Goal: Task Accomplishment & Management: Manage account settings

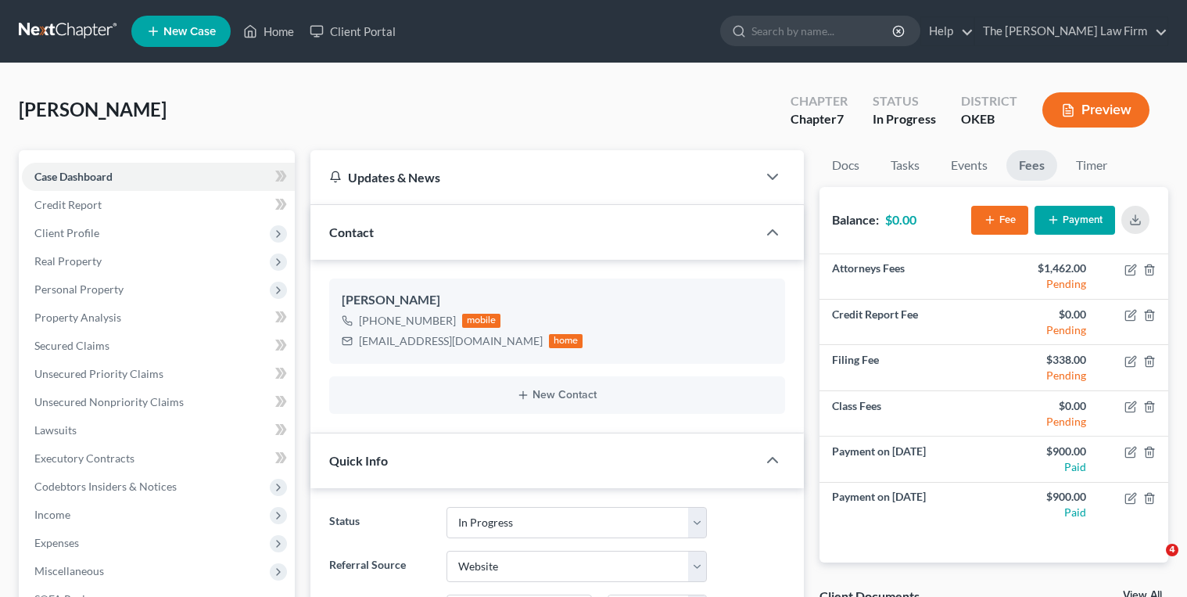
select select "4"
select select "3"
click at [845, 27] on input "search" at bounding box center [823, 30] width 143 height 29
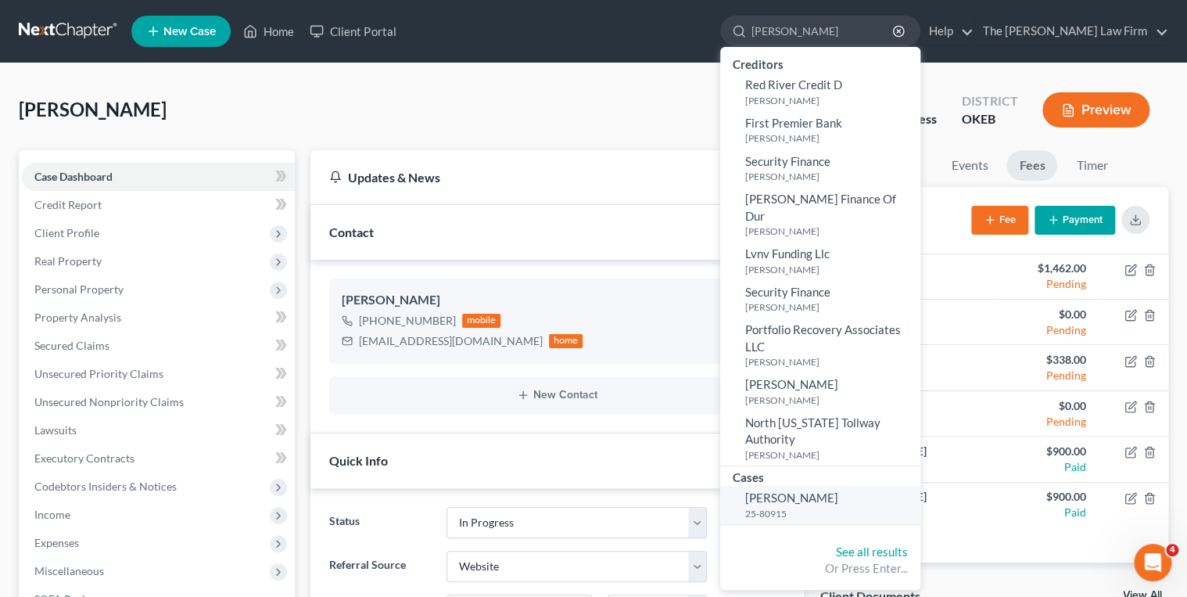
type input "[PERSON_NAME]"
click at [843, 486] on link "Sims, Tiffany 25-80915" at bounding box center [820, 505] width 200 height 38
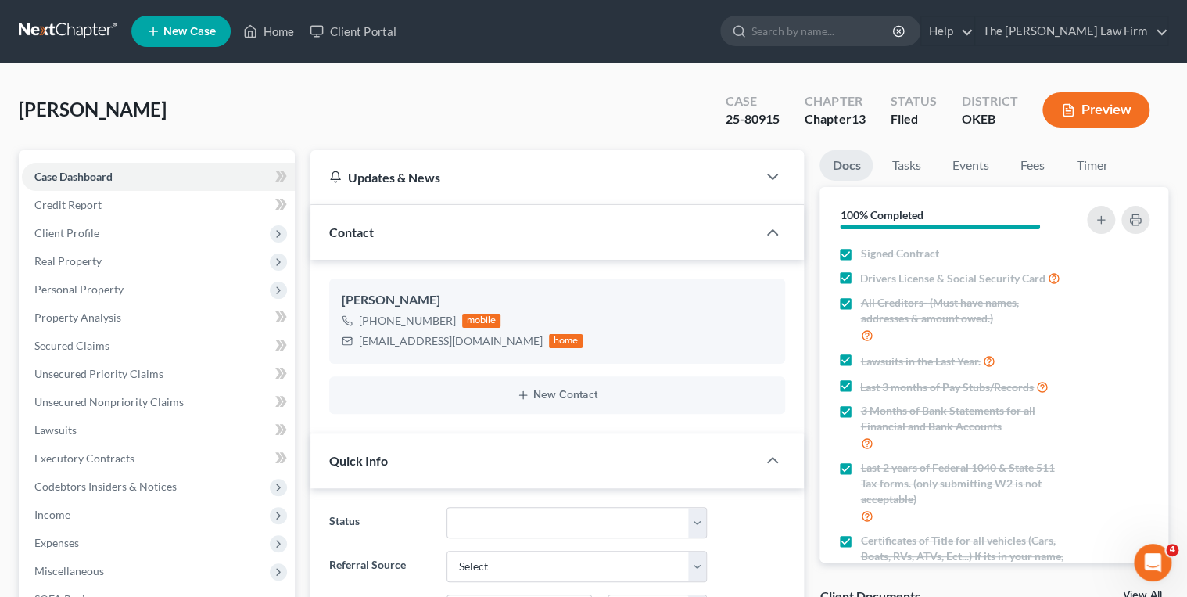
scroll to position [504, 0]
drag, startPoint x: 725, startPoint y: 118, endPoint x: 779, endPoint y: 122, distance: 54.1
click at [779, 122] on div "25-80915" at bounding box center [753, 119] width 54 height 18
drag, startPoint x: 779, startPoint y: 122, endPoint x: 754, endPoint y: 119, distance: 25.2
copy div "25-80915"
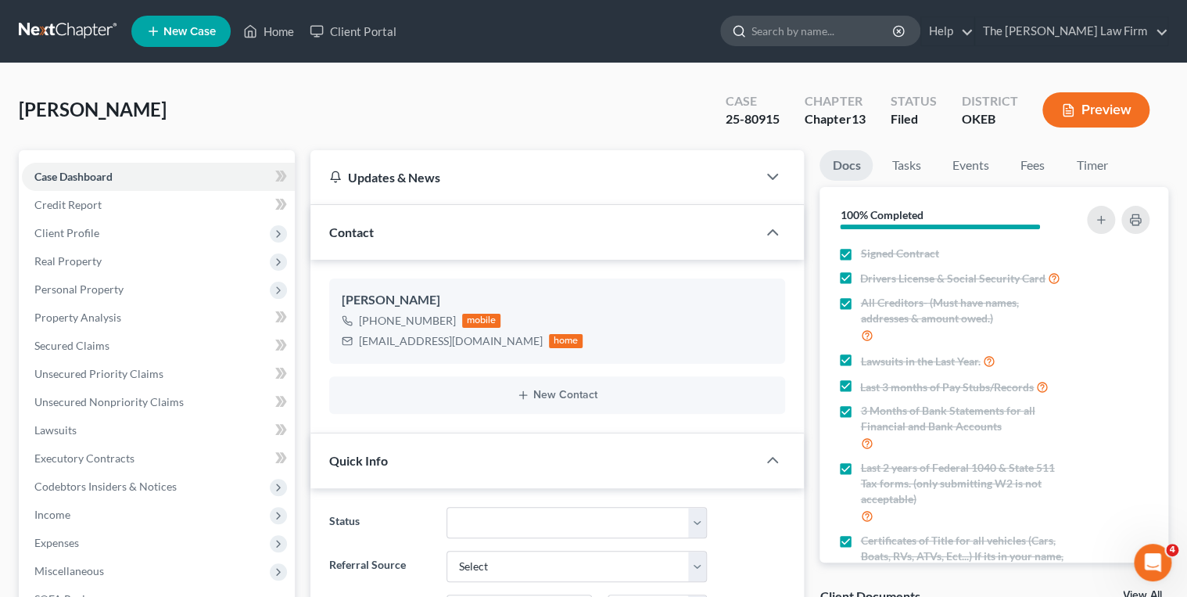
click at [846, 23] on input "search" at bounding box center [823, 30] width 143 height 29
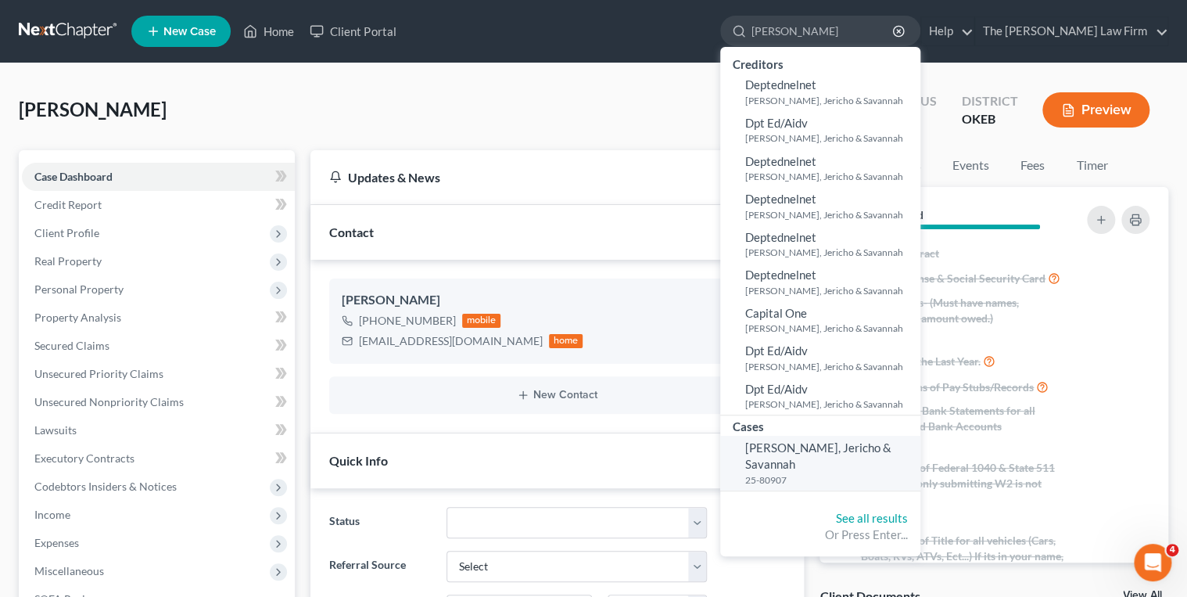
type input "Whatley"
click at [863, 447] on span "[PERSON_NAME], Jericho & Savannah" at bounding box center [818, 455] width 146 height 31
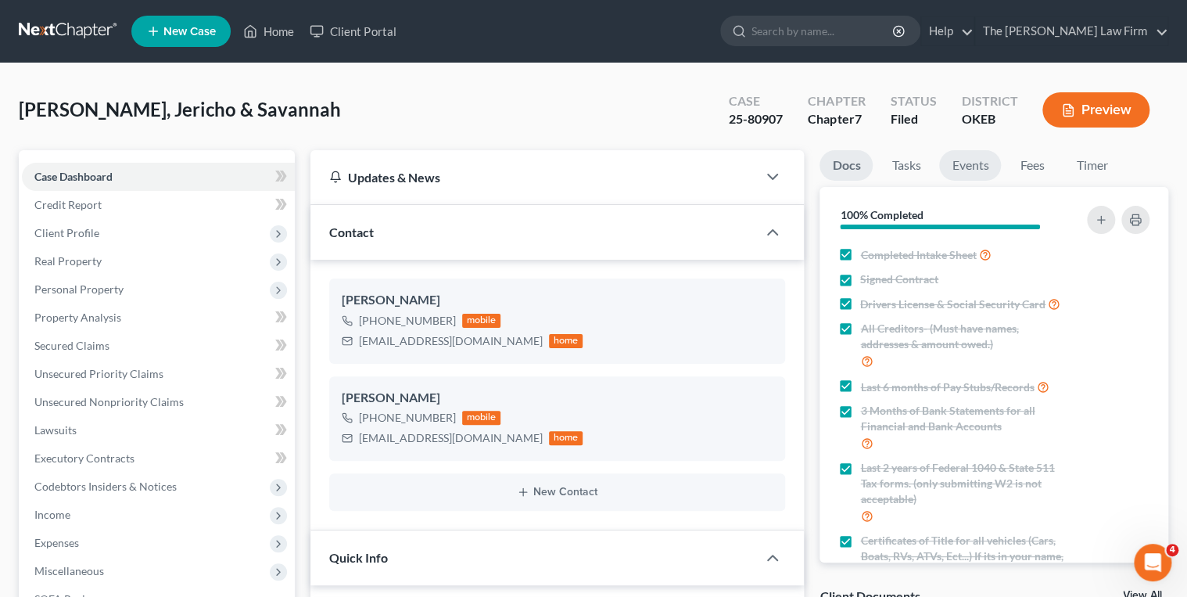
click at [973, 165] on link "Events" at bounding box center [970, 165] width 62 height 31
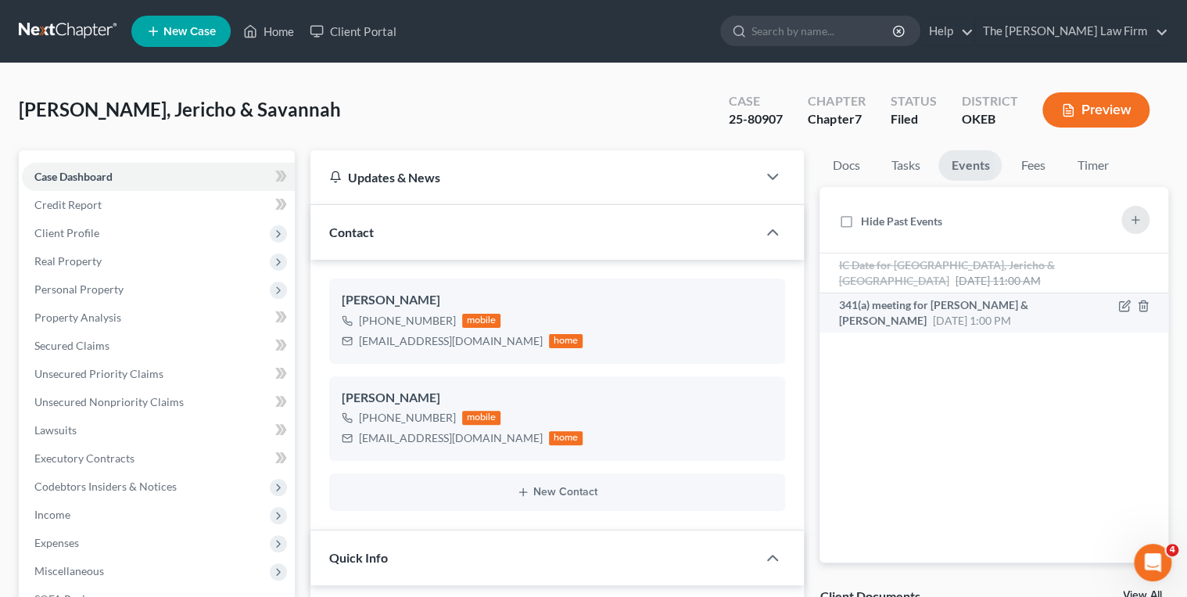
click at [961, 300] on span "341(a) meeting for [PERSON_NAME] & [PERSON_NAME]" at bounding box center [932, 312] width 189 height 29
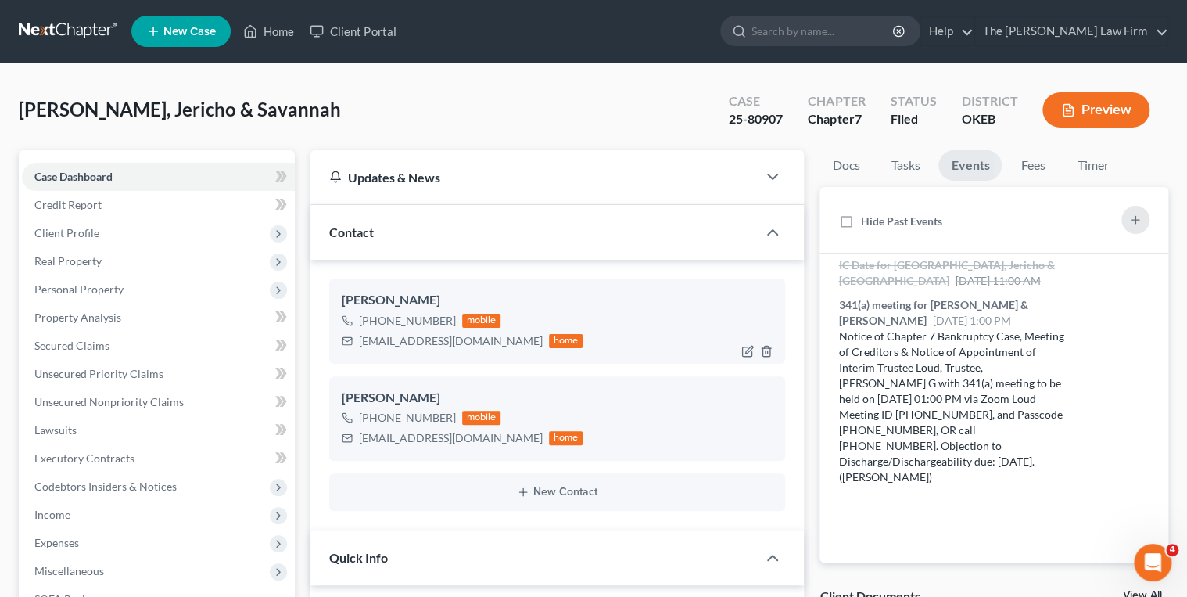
click at [391, 343] on div "coachwhatley77@gmail.com" at bounding box center [451, 341] width 184 height 16
copy div "coachwhatley77@gmail.com"
click at [397, 437] on div "savannahwhatley17@gmail.com" at bounding box center [451, 438] width 184 height 16
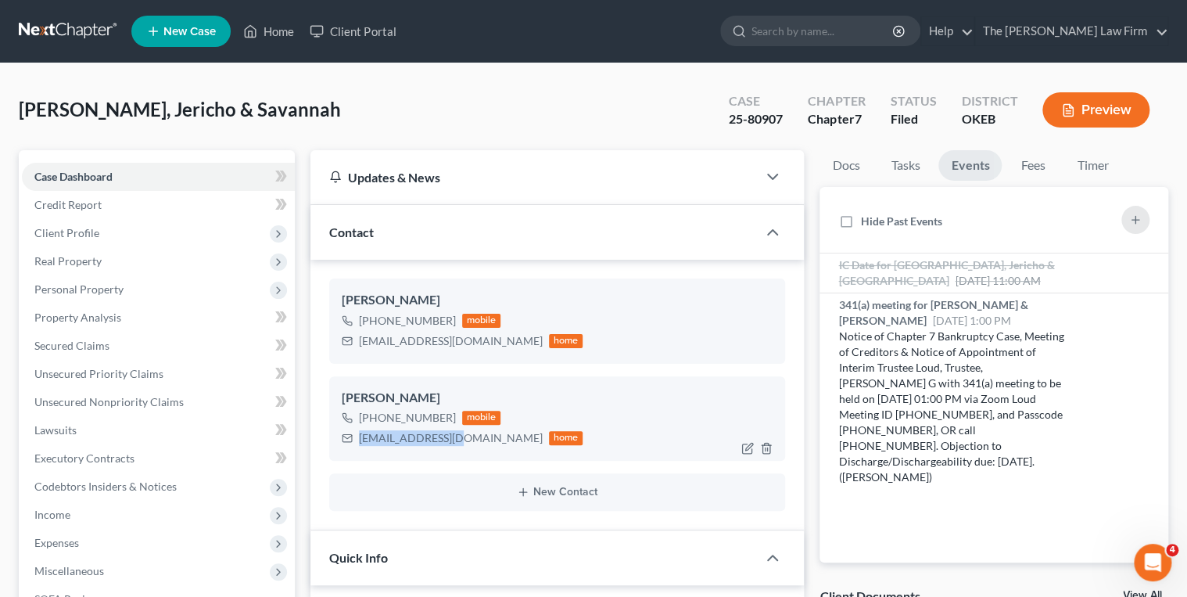
click at [397, 437] on div "savannahwhatley17@gmail.com" at bounding box center [451, 438] width 184 height 16
copy div "savannahwhatley17@gmail.com"
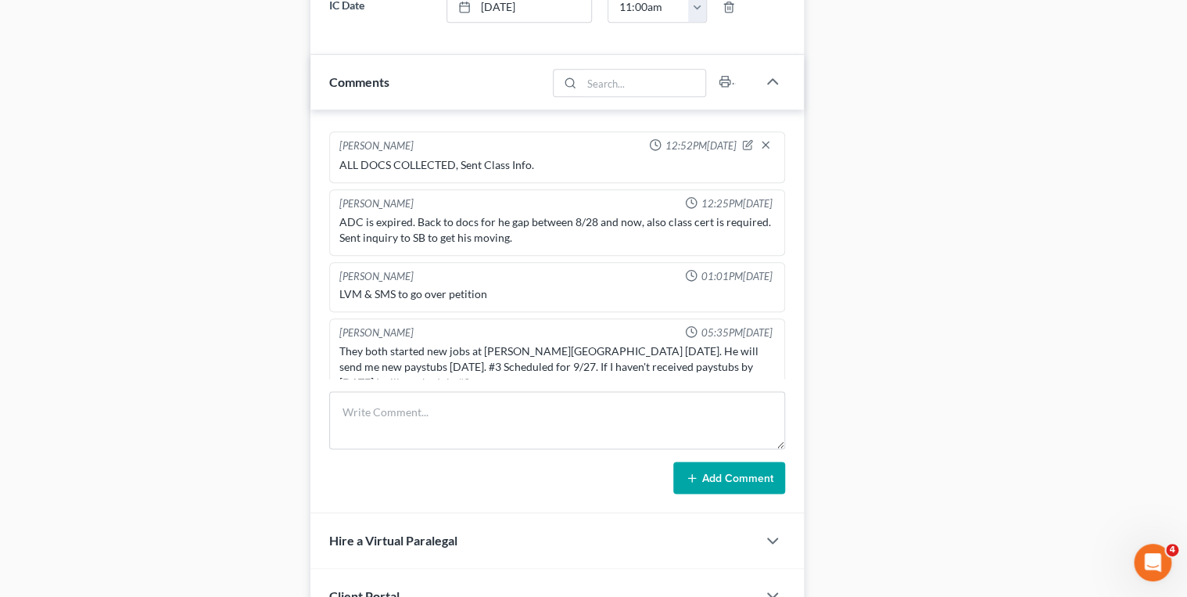
scroll to position [751, 0]
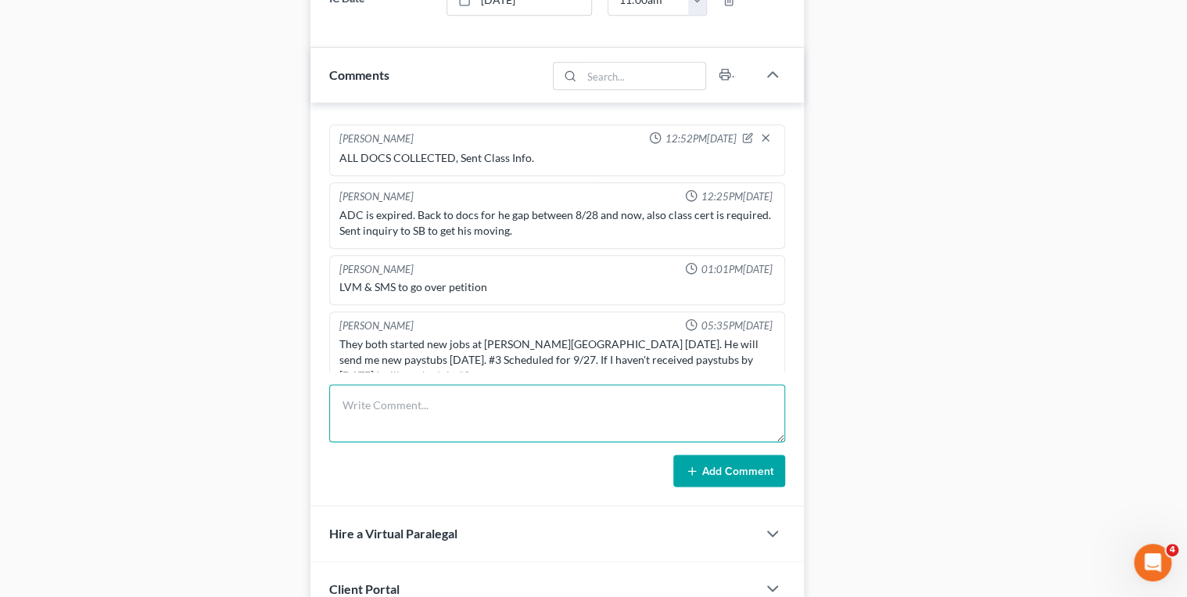
click at [391, 387] on textarea at bounding box center [557, 413] width 457 height 58
paste textarea "SavannahVenmoSeptember 2025SavannahCashappAugust 2025, September 2025JerichoGre…"
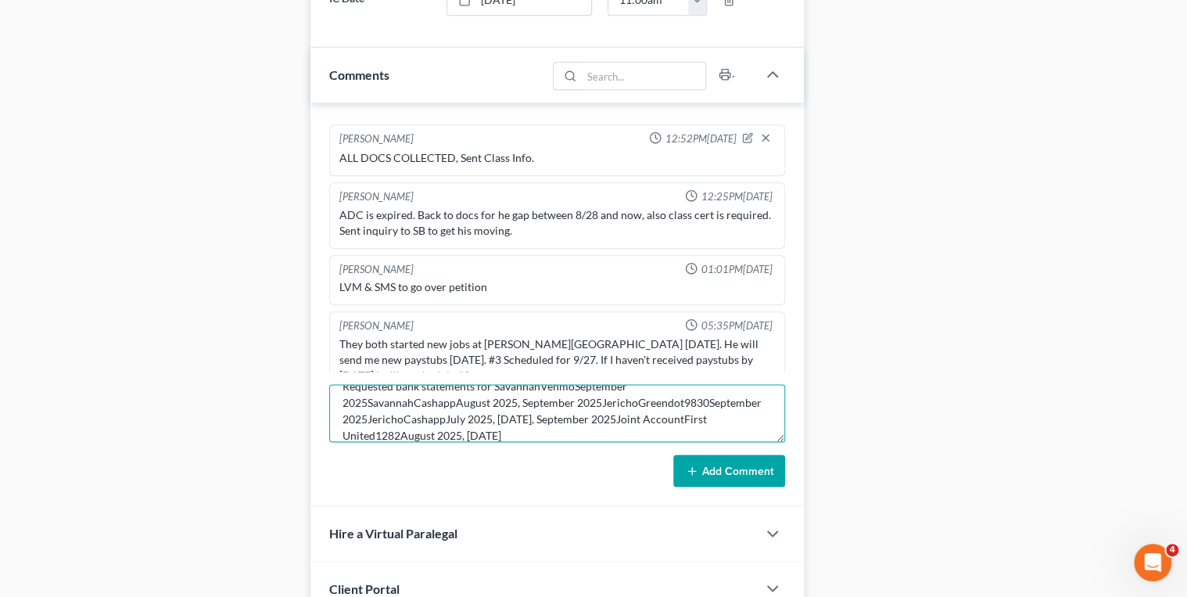
scroll to position [0, 0]
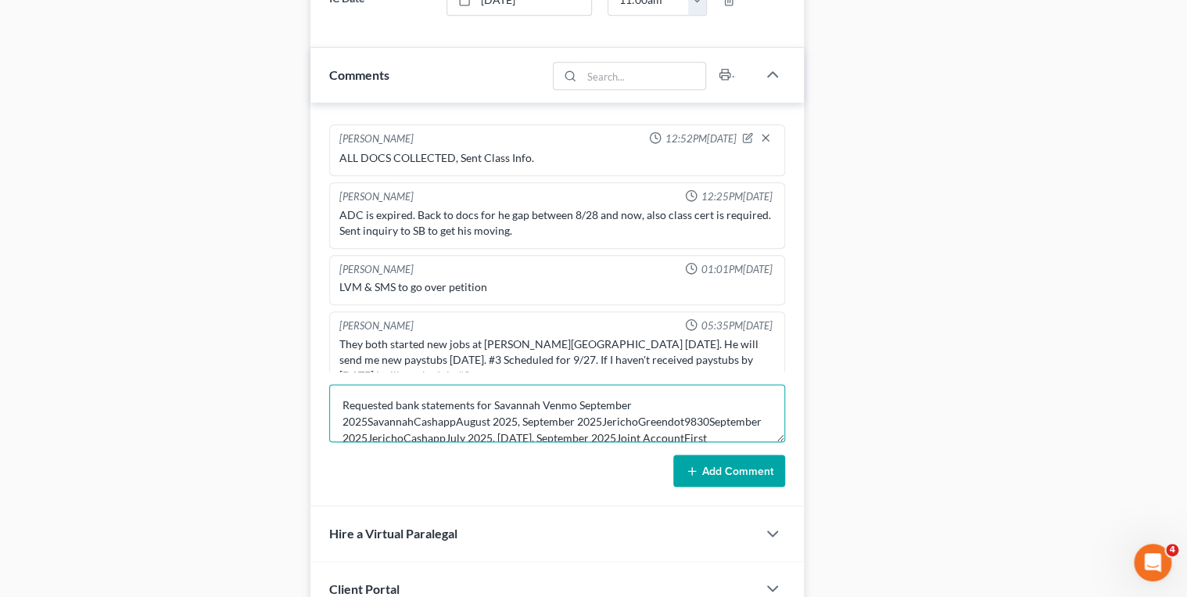
click at [367, 422] on textarea "Requested bank statements for Savannah Venmo September 2025SavannahCashappAugus…" at bounding box center [557, 413] width 457 height 58
click at [369, 421] on textarea "Requested bank statements for Savannah Venmo September, Savannah Cashapp August…" at bounding box center [557, 413] width 457 height 58
click at [459, 418] on textarea "Requested bank statements for Savannah Venmo September, Savannah Cashapp August…" at bounding box center [557, 413] width 457 height 58
click at [504, 418] on textarea "Requested bank statements for Savannah Venmo September, Savannah Cashapp August…" at bounding box center [557, 413] width 457 height 58
click at [500, 422] on textarea "Requested bank statements for Savannah Venmo September, Savannah Cashapp August…" at bounding box center [557, 413] width 457 height 58
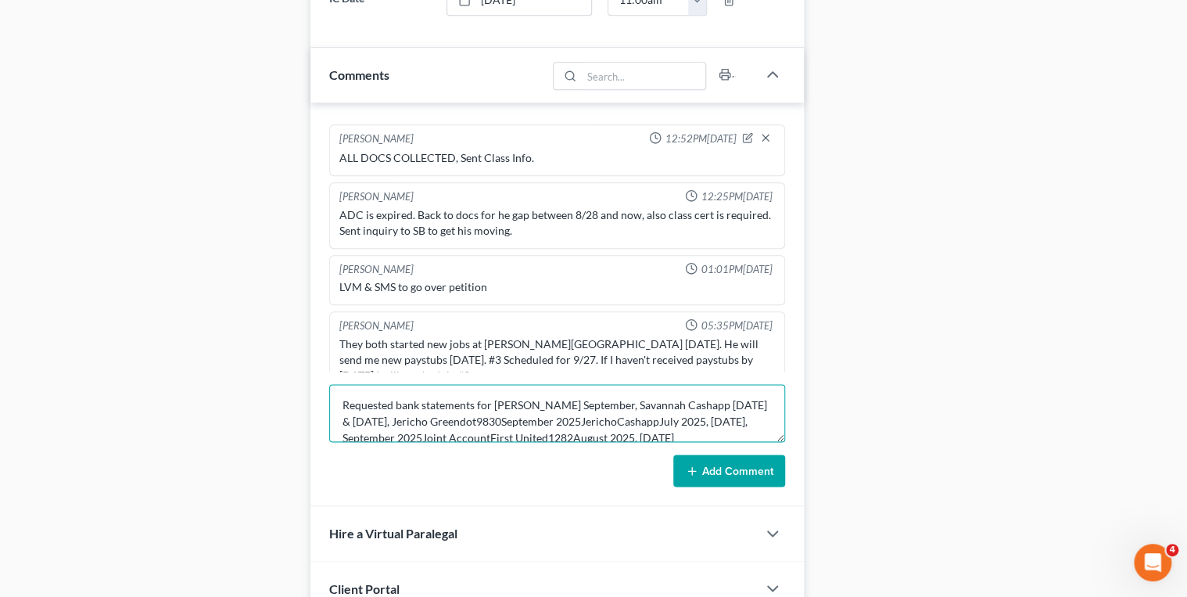
click at [572, 421] on textarea "Requested bank statements for Savannah Venmo September, Savannah Cashapp August…" at bounding box center [557, 413] width 457 height 58
click at [655, 423] on textarea "Requested bank statements for Savannah Venmo September, Savannah Cashapp August…" at bounding box center [557, 413] width 457 height 58
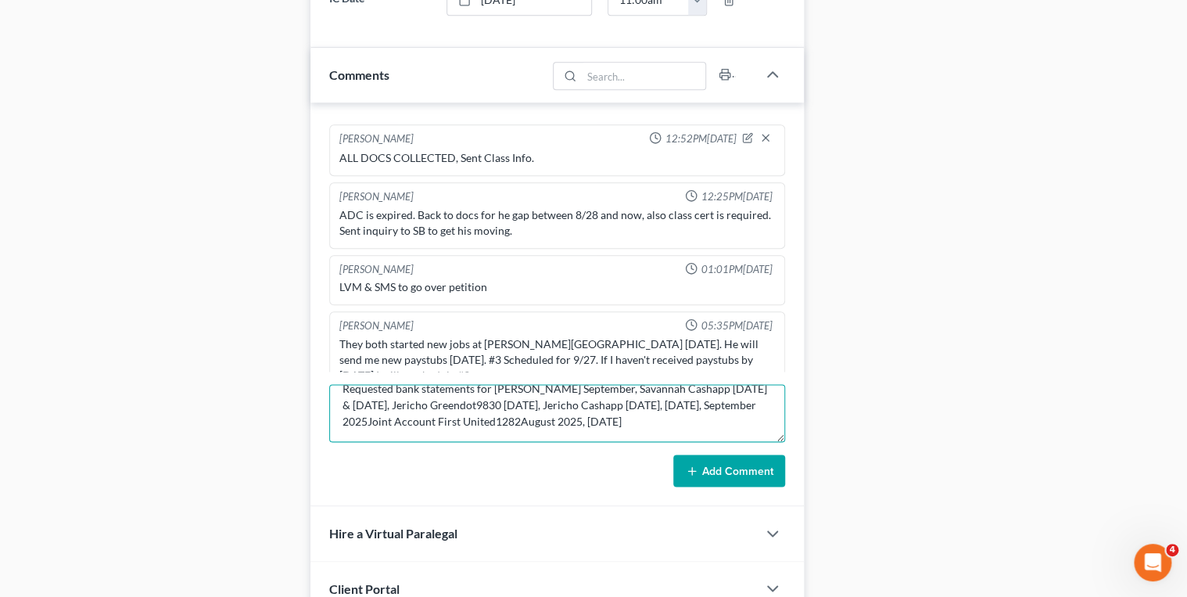
click at [668, 400] on textarea "Requested bank statements for Savannah Venmo September, Savannah Cashapp August…" at bounding box center [557, 413] width 457 height 58
click at [735, 404] on textarea "Requested bank statements for Savannah Venmo September, Savannah Cashapp August…" at bounding box center [557, 413] width 457 height 58
click at [454, 421] on textarea "Requested bank statements for Savannah Venmo September, Savannah Cashapp August…" at bounding box center [557, 413] width 457 height 58
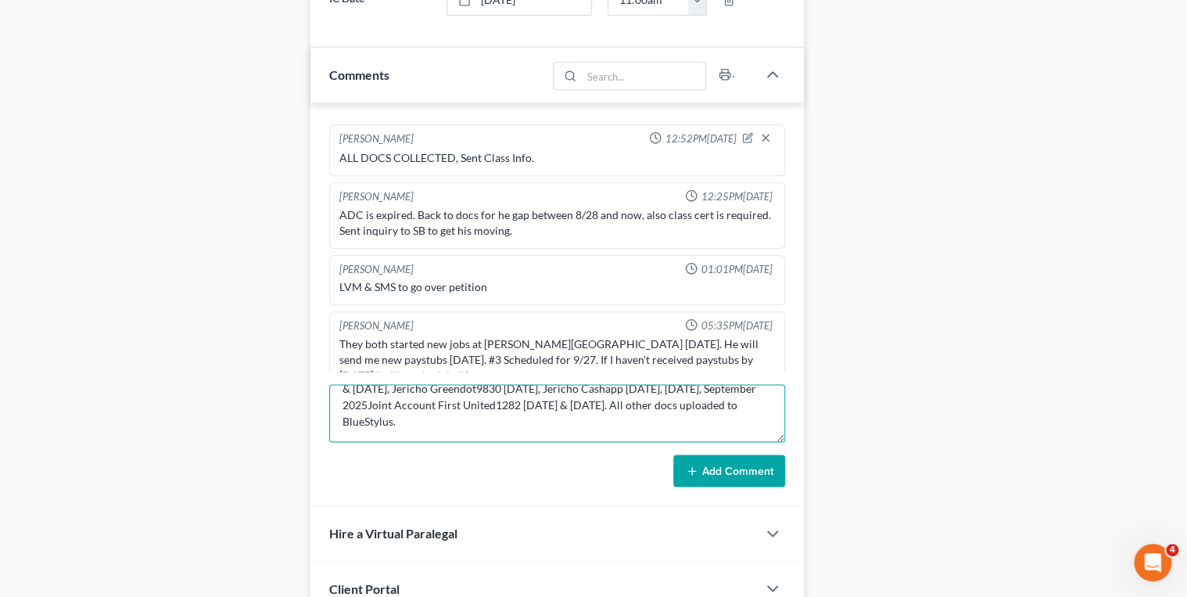
click at [453, 418] on textarea "Requested bank statements for Savannah Venmo September, Savannah Cashapp August…" at bounding box center [557, 413] width 457 height 58
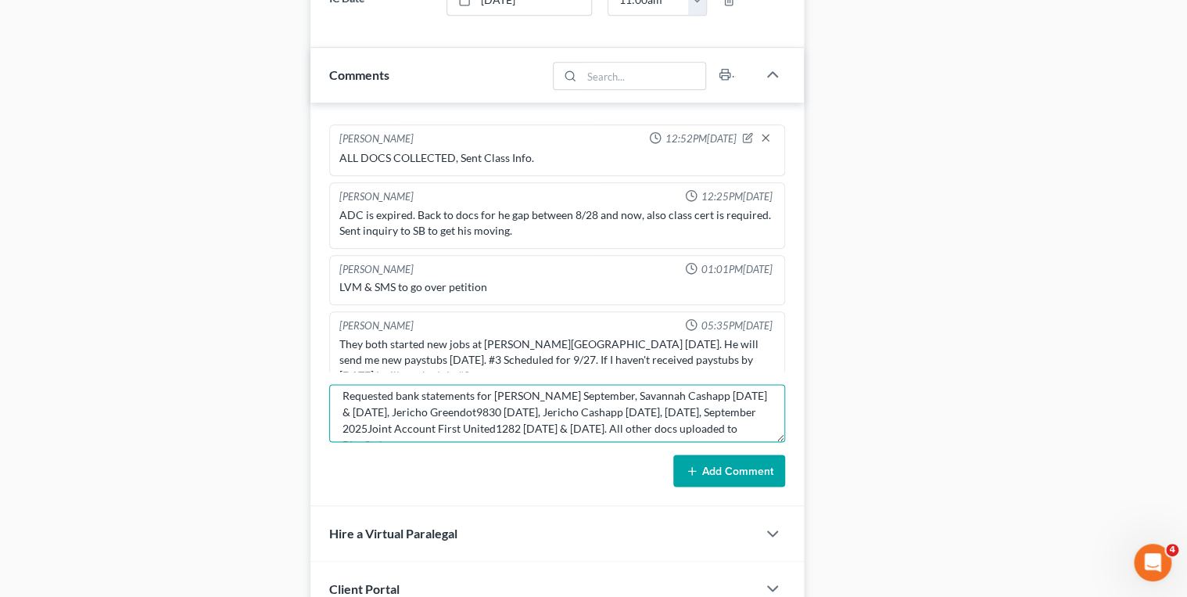
scroll to position [0, 0]
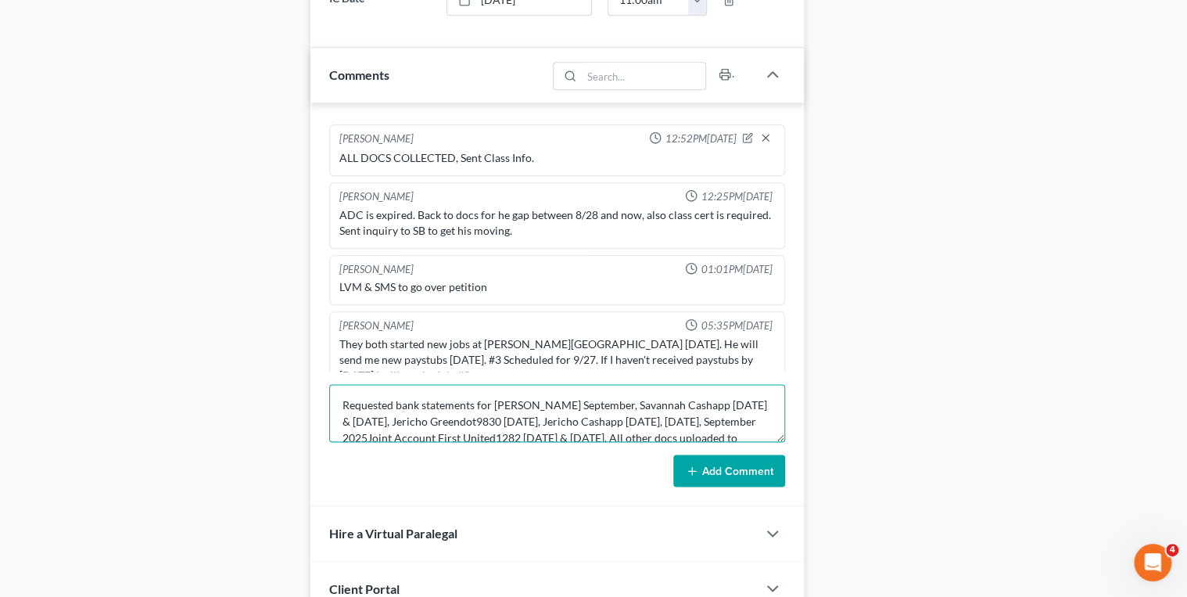
drag, startPoint x: 620, startPoint y: 425, endPoint x: 341, endPoint y: 392, distance: 281.1
click at [341, 392] on textarea "Requested bank statements for Savannah Venmo September, Savannah Cashapp August…" at bounding box center [557, 413] width 457 height 58
type textarea "Requested bank statements for Savannah Venmo September, Savannah Cashapp August…"
click at [700, 467] on button "Add Comment" at bounding box center [729, 470] width 112 height 33
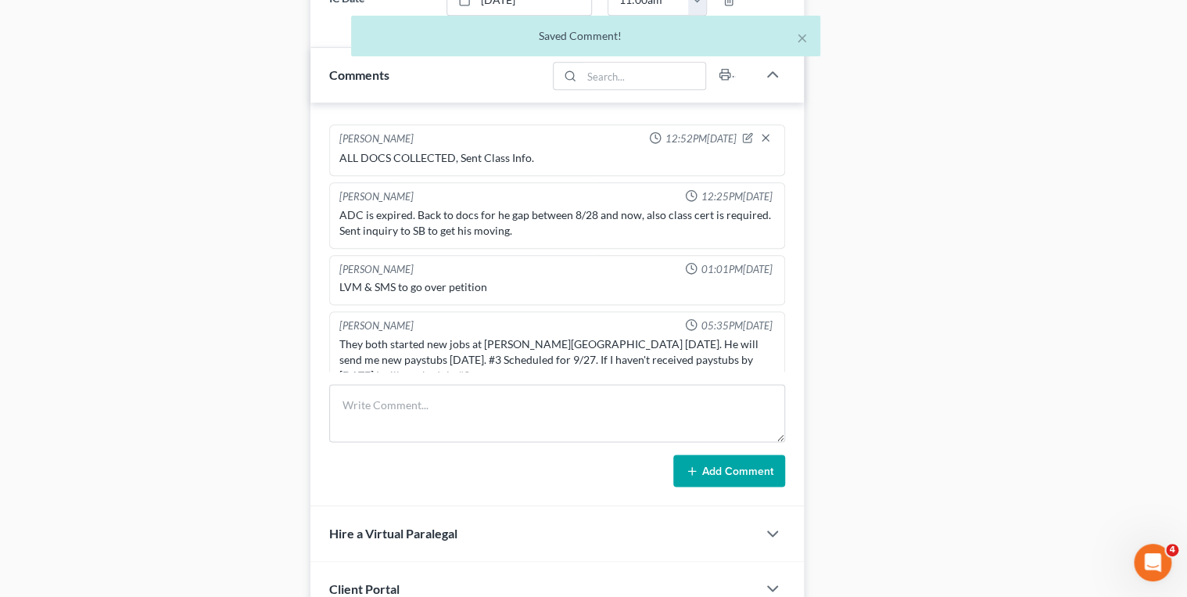
scroll to position [1094, 0]
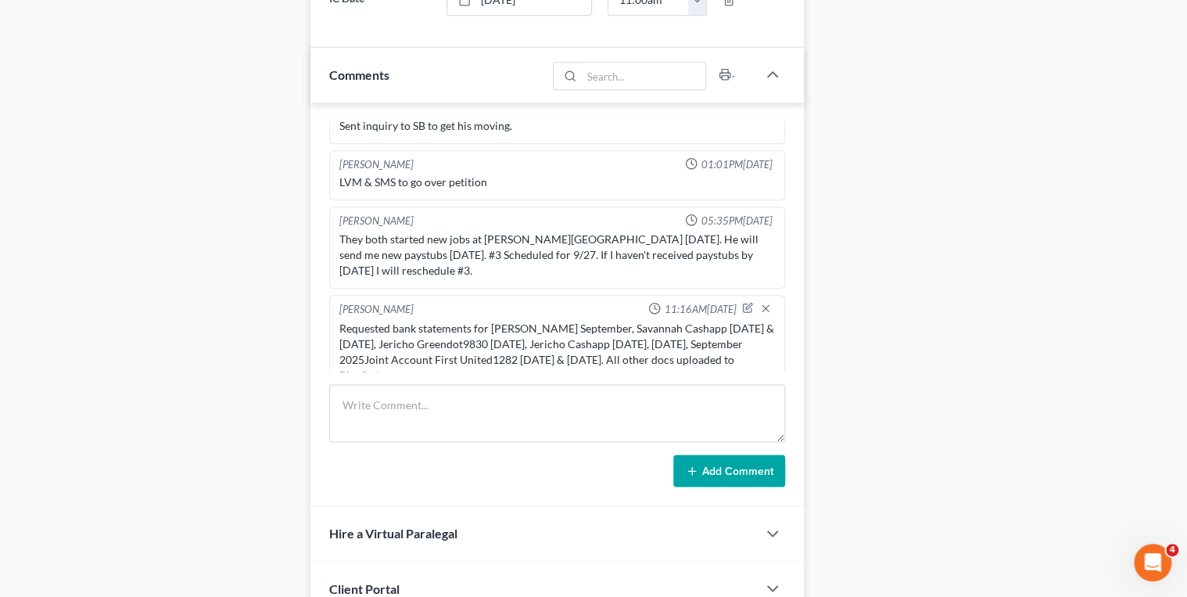
drag, startPoint x: 615, startPoint y: 354, endPoint x: 334, endPoint y: 303, distance: 285.3
click at [334, 303] on div "Stormi Boland 11:16AM, 10/01/2025 Requested bank statements for Savannah Venmo …" at bounding box center [557, 344] width 457 height 99
copy div "Requested bank statements for Savannah Venmo September, Savannah Cashapp August…"
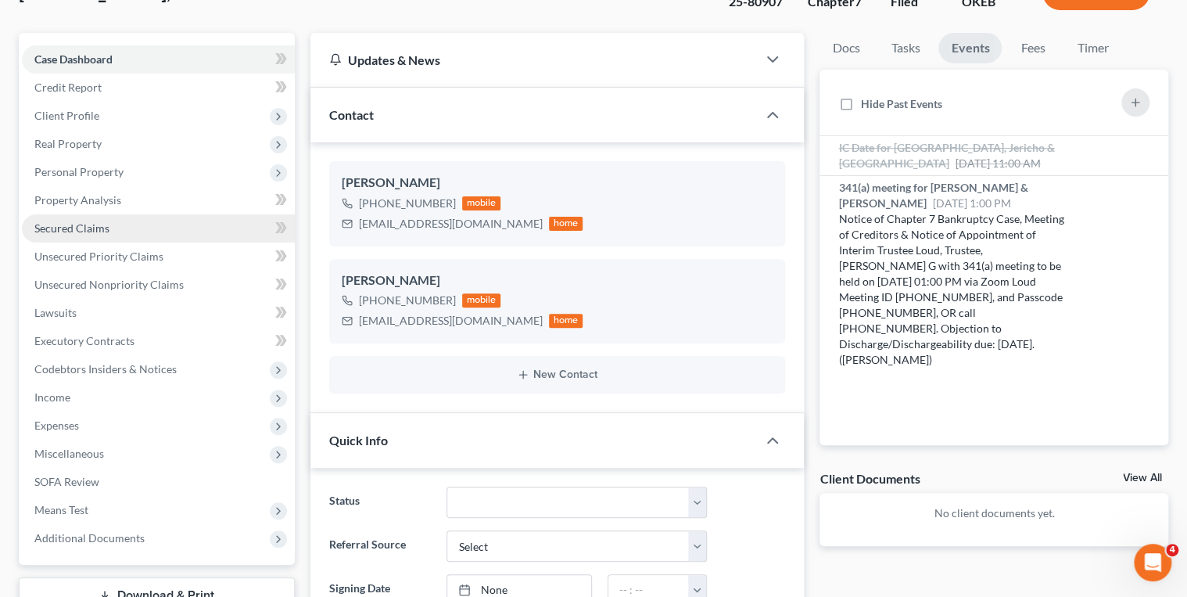
scroll to position [125, 0]
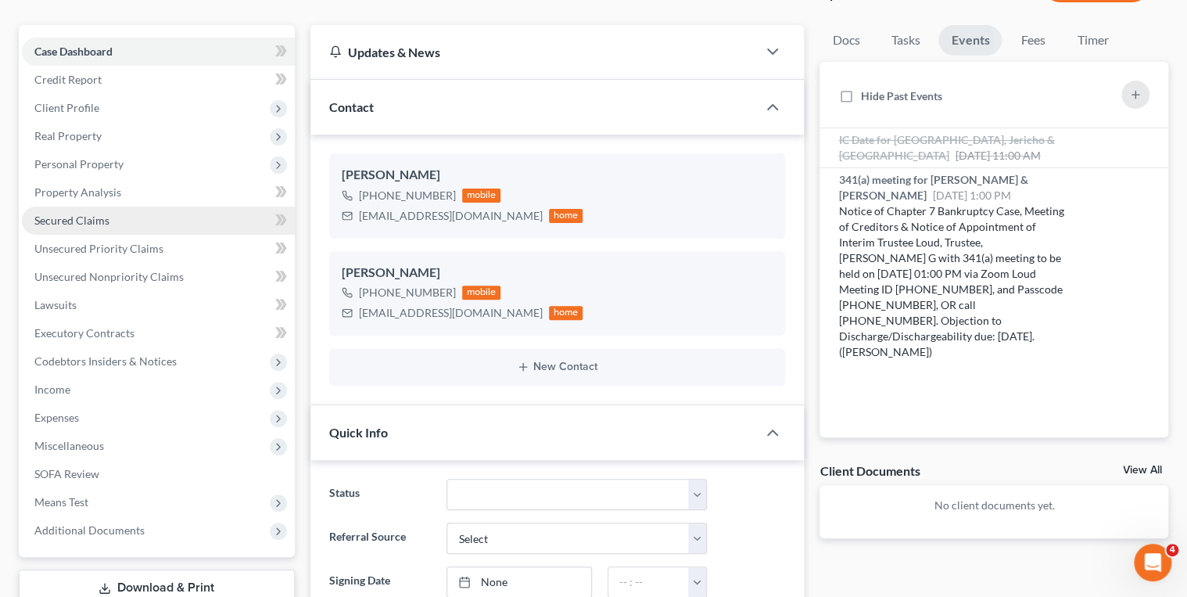
click at [84, 216] on span "Secured Claims" at bounding box center [71, 220] width 75 height 13
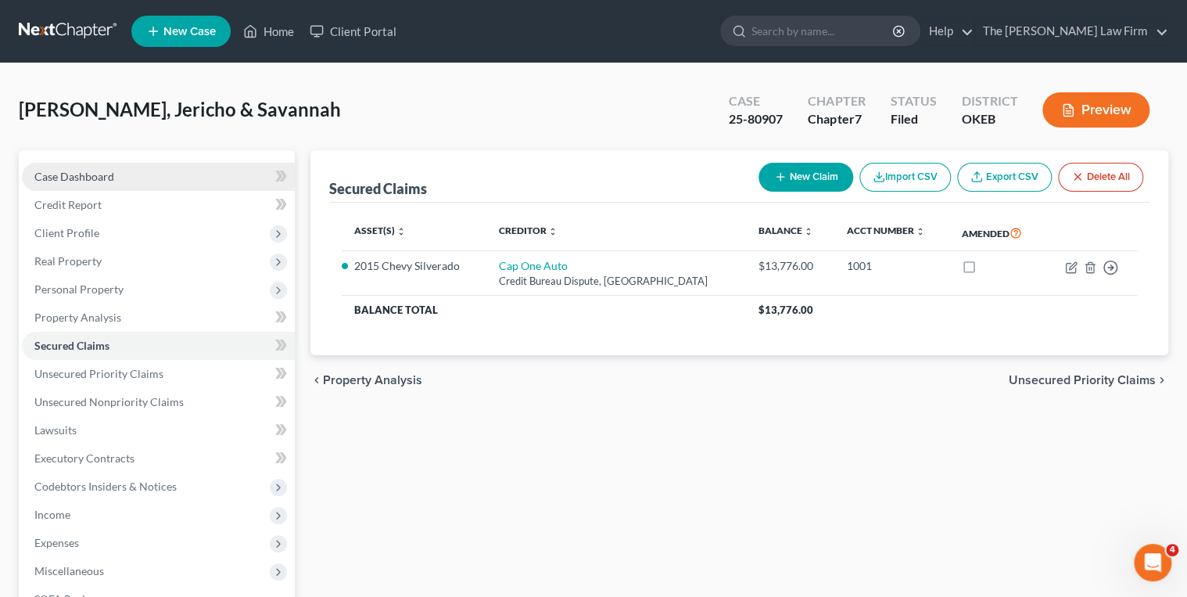
click at [139, 178] on link "Case Dashboard" at bounding box center [158, 177] width 273 height 28
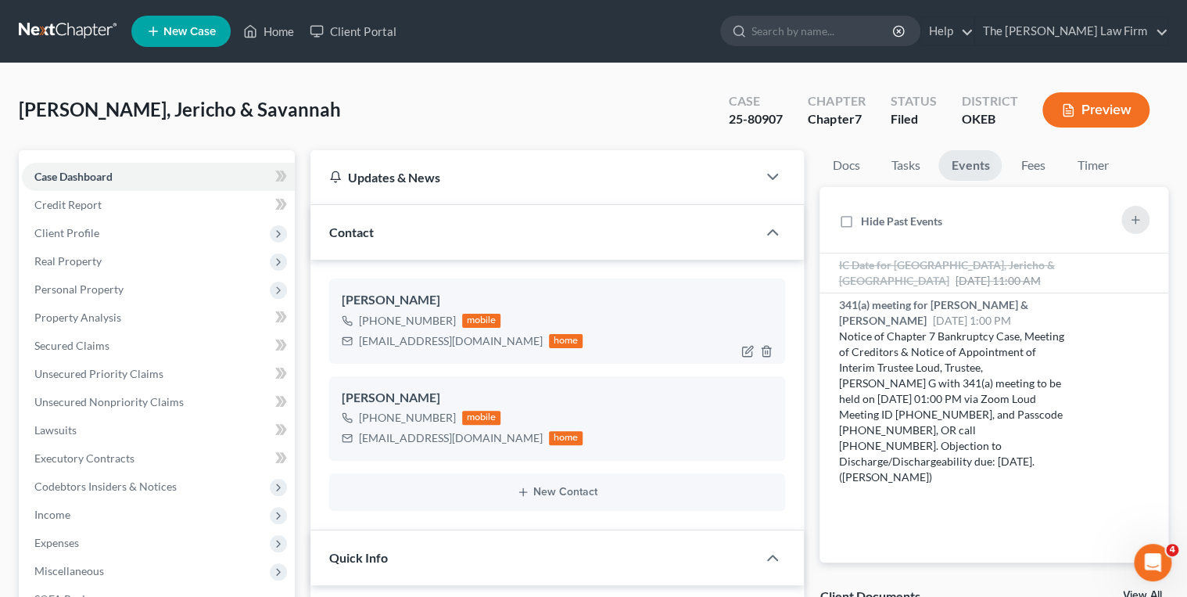
scroll to position [1094, 0]
click at [415, 341] on div "coachwhatley77@gmail.com" at bounding box center [451, 341] width 184 height 16
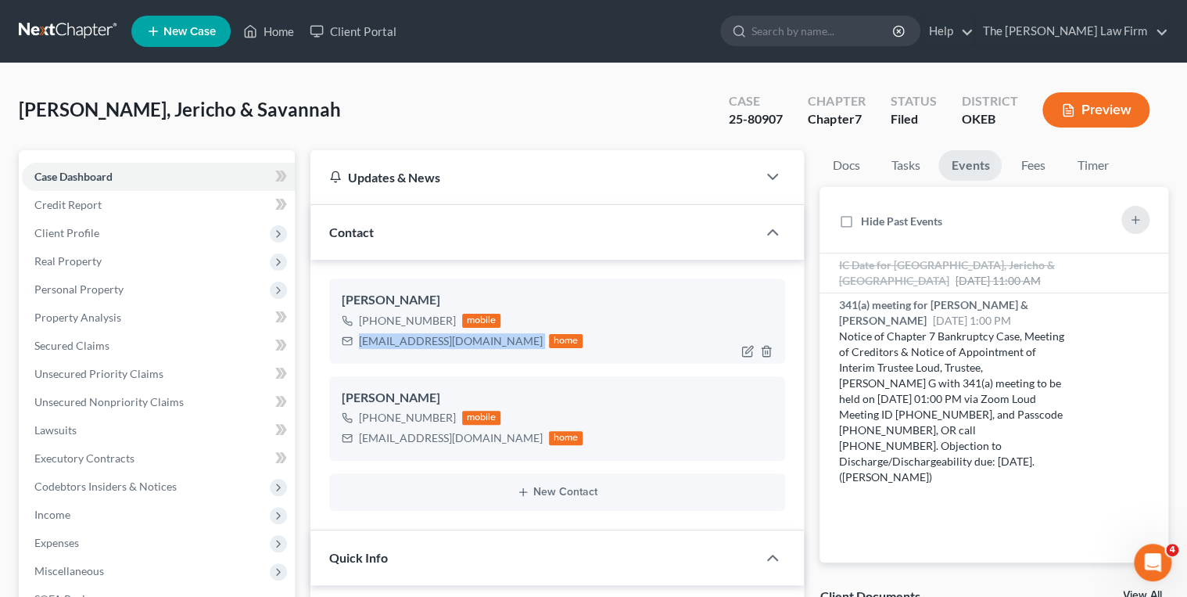
copy div "coachwhatley77@gmail.com"
click at [398, 438] on div "savannahwhatley17@gmail.com" at bounding box center [451, 438] width 184 height 16
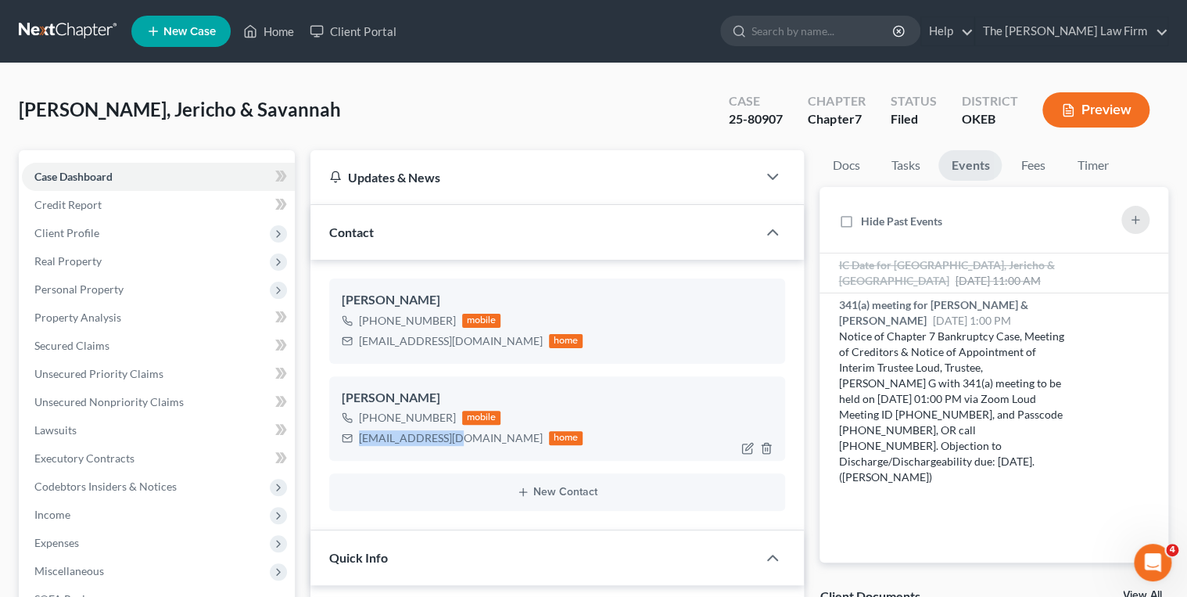
click at [398, 438] on div "savannahwhatley17@gmail.com" at bounding box center [451, 438] width 184 height 16
copy div "savannahwhatley17@gmail.com"
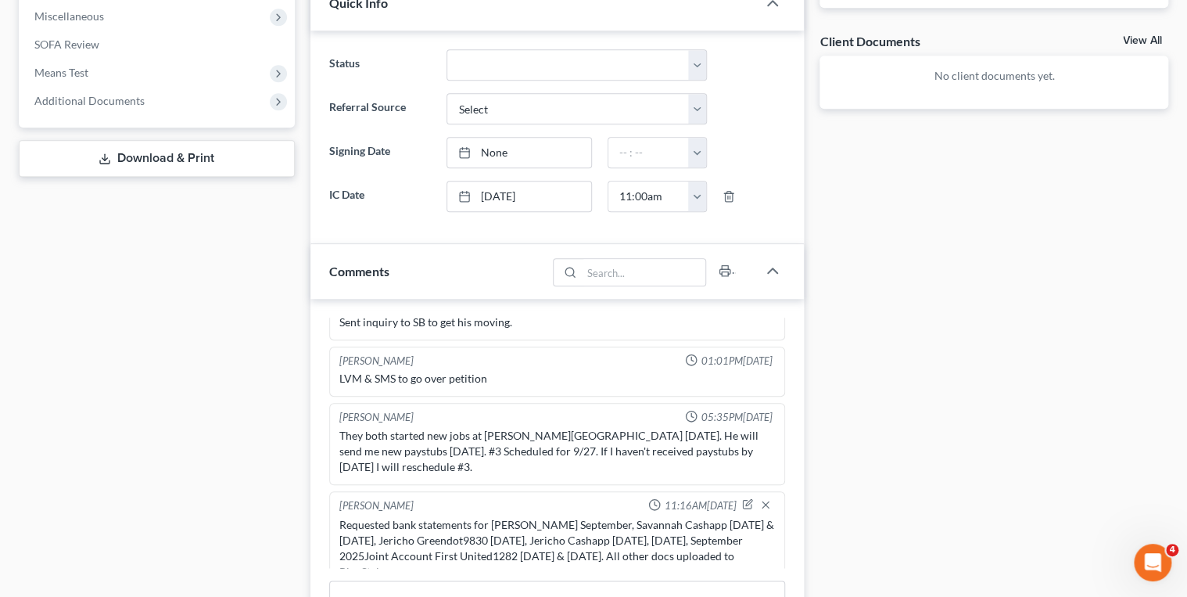
scroll to position [688, 0]
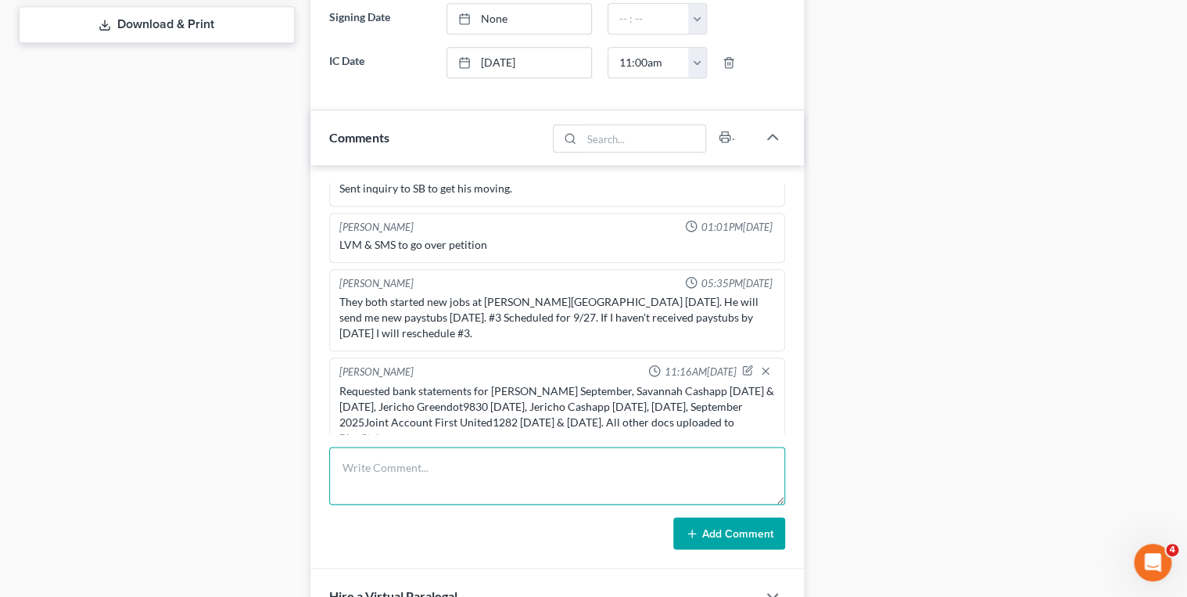
click at [420, 463] on textarea at bounding box center [557, 476] width 457 height 58
type textarea "Reaff inquiry email sent."
click at [696, 527] on icon at bounding box center [692, 533] width 13 height 13
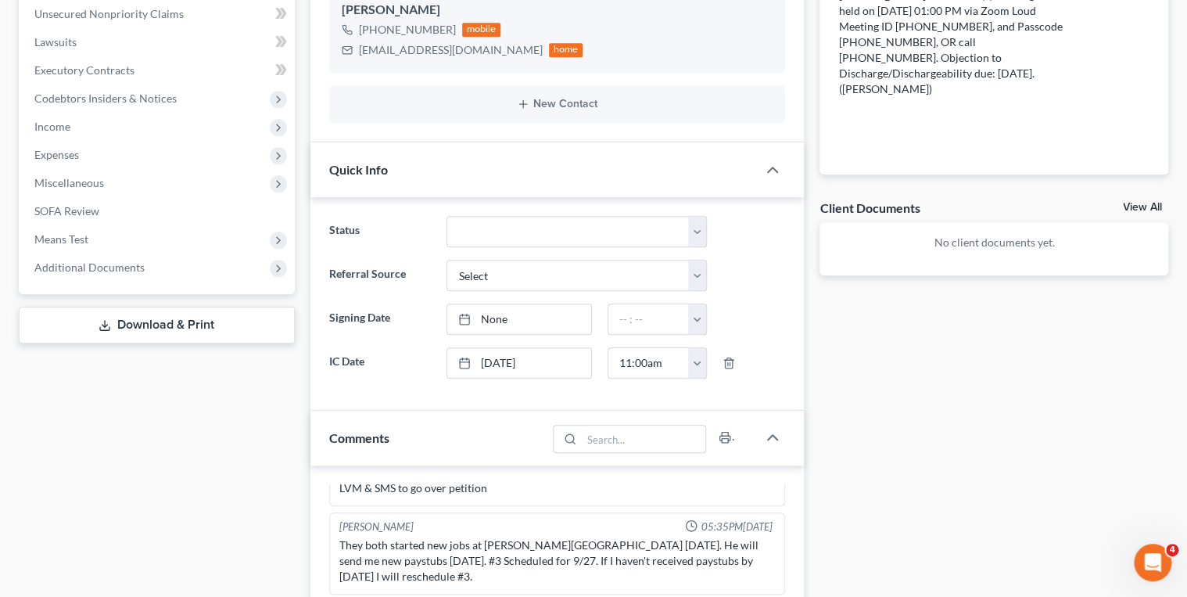
scroll to position [188, 0]
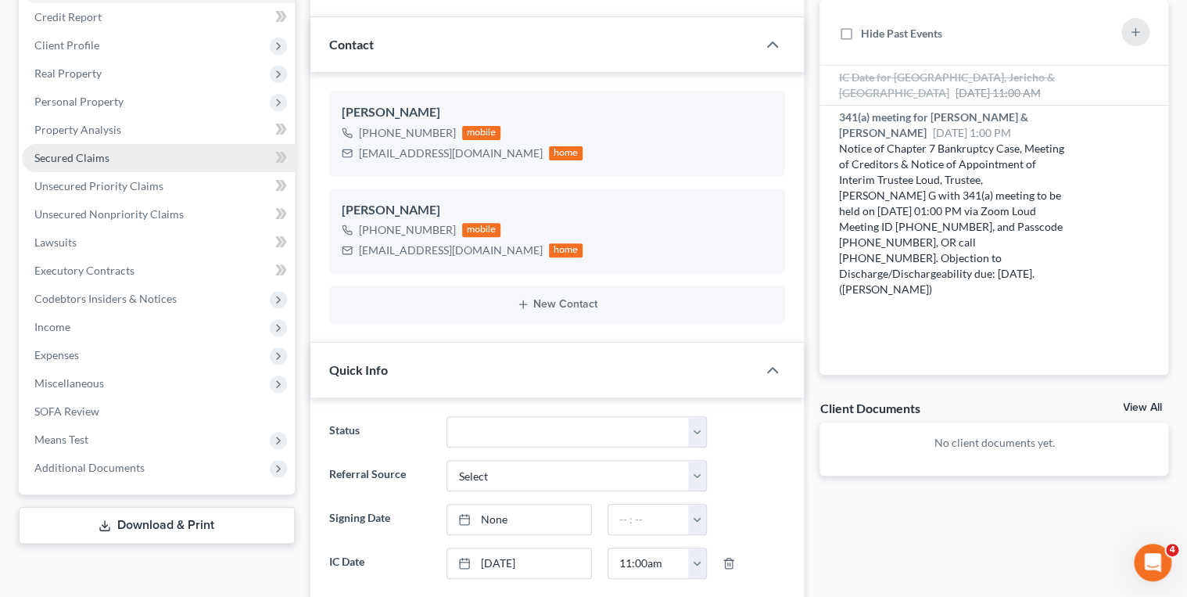
click at [88, 157] on span "Secured Claims" at bounding box center [71, 157] width 75 height 13
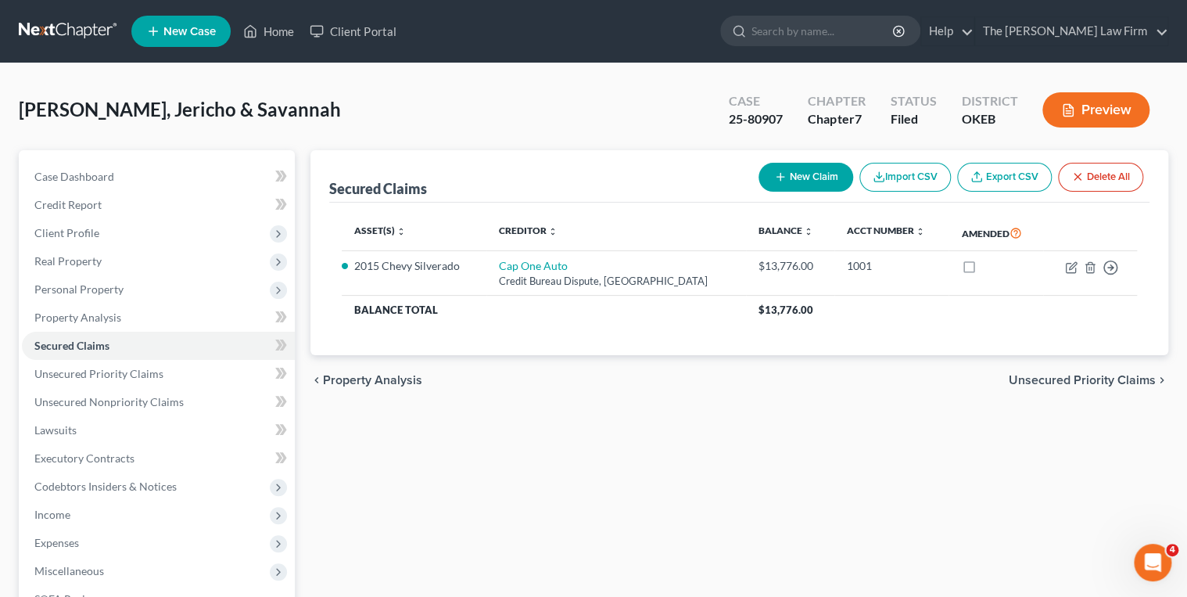
click at [70, 31] on link at bounding box center [69, 31] width 100 height 28
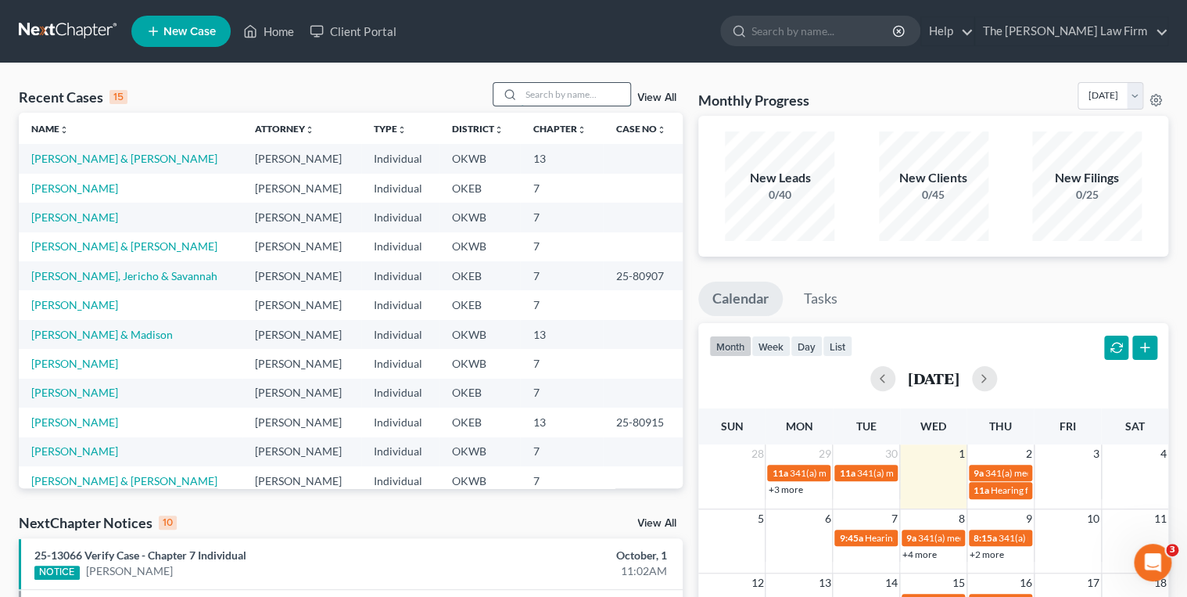
click at [582, 100] on input "search" at bounding box center [575, 94] width 109 height 23
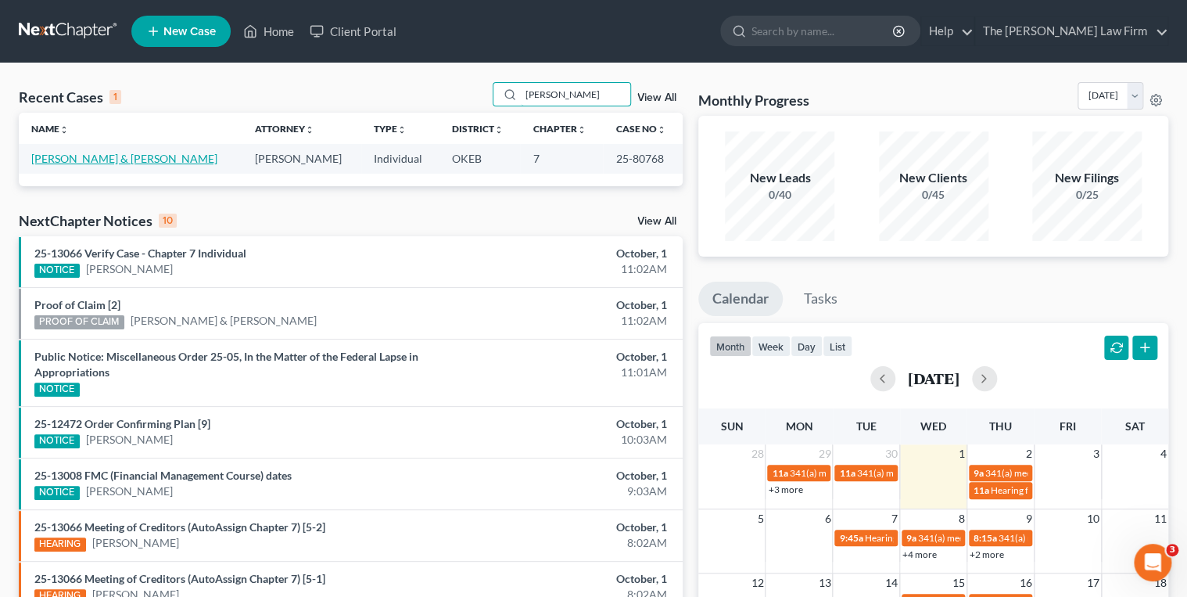
type input "[PERSON_NAME]"
click at [146, 160] on link "[PERSON_NAME] & [PERSON_NAME]" at bounding box center [124, 158] width 186 height 13
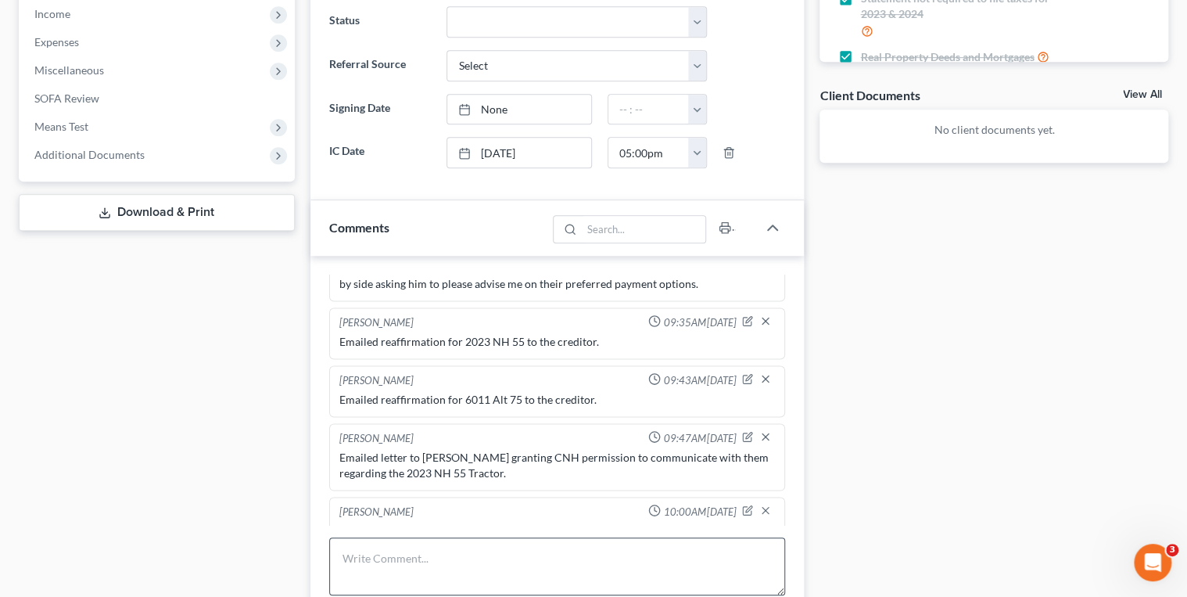
scroll to position [751, 0]
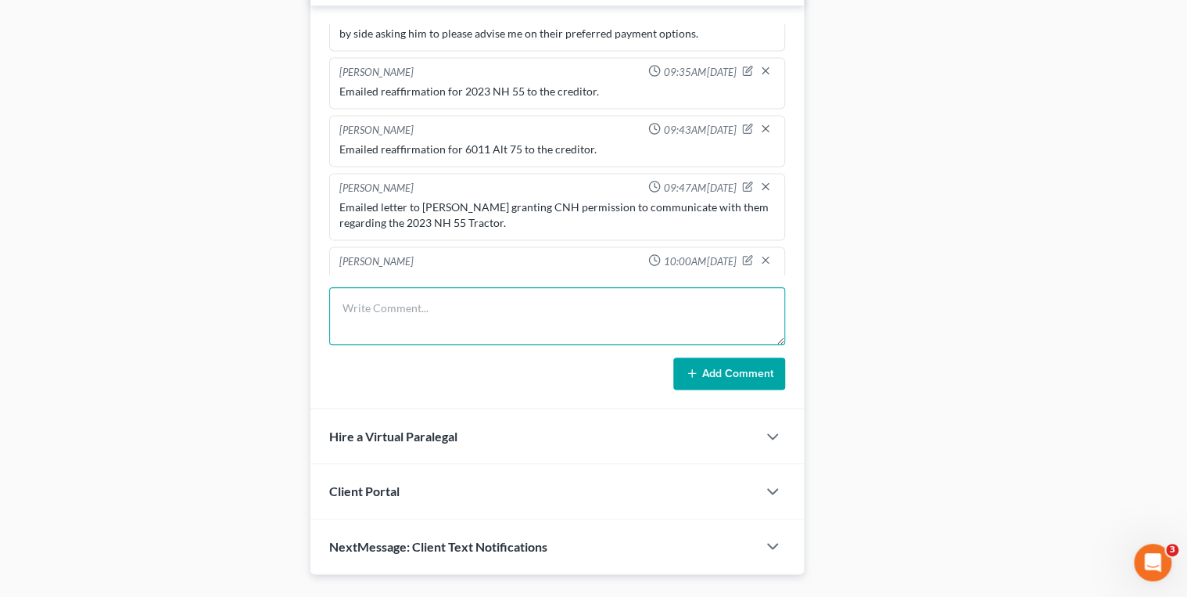
click at [393, 312] on textarea at bounding box center [557, 316] width 457 height 58
type textarea "Client does not wish to reaffirm either PatientFi account."
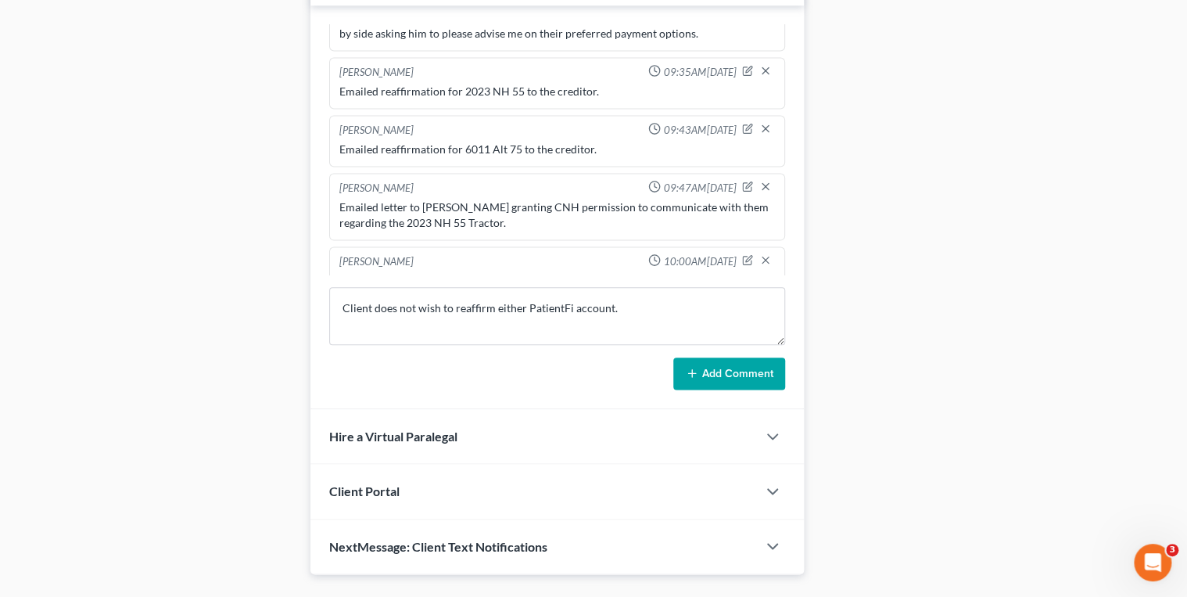
click at [705, 367] on button "Add Comment" at bounding box center [729, 373] width 112 height 33
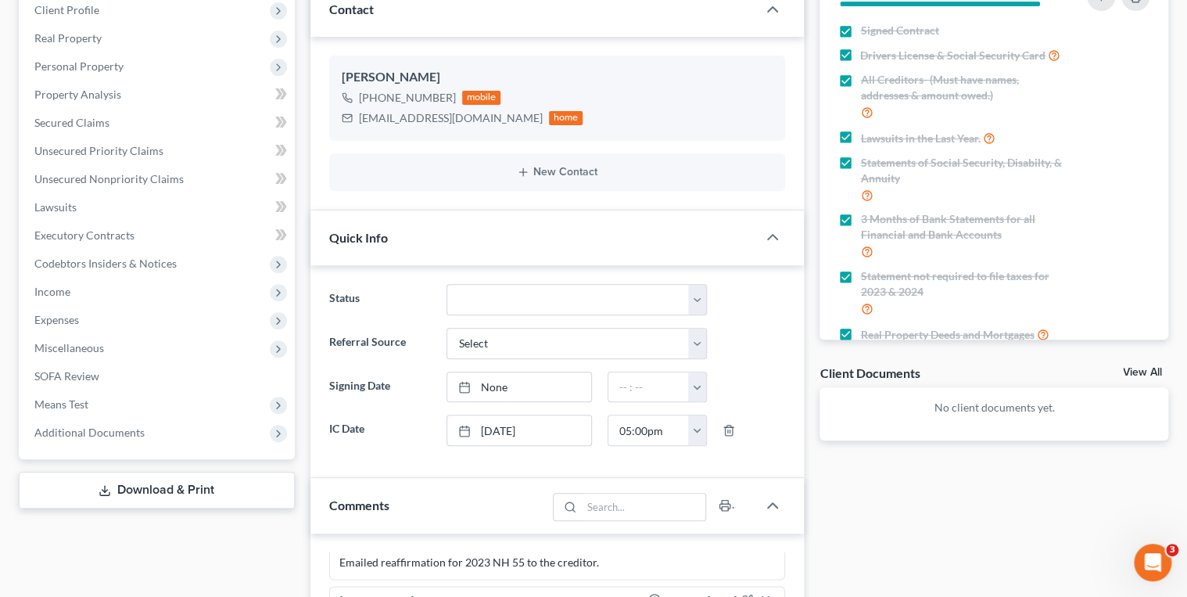
scroll to position [0, 0]
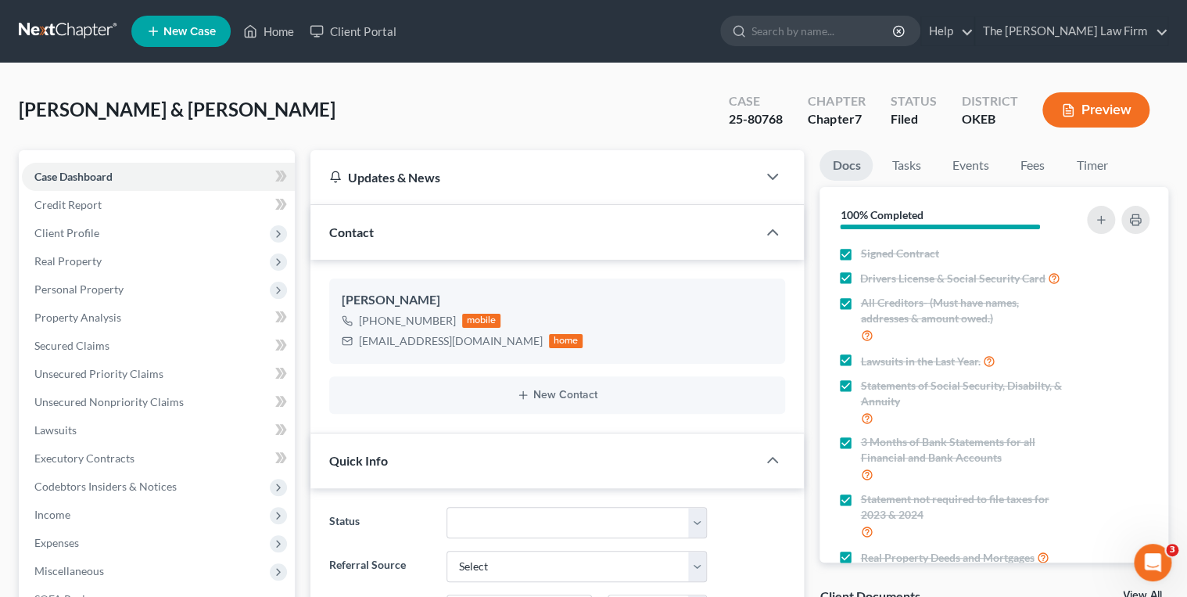
click at [72, 27] on link at bounding box center [69, 31] width 100 height 28
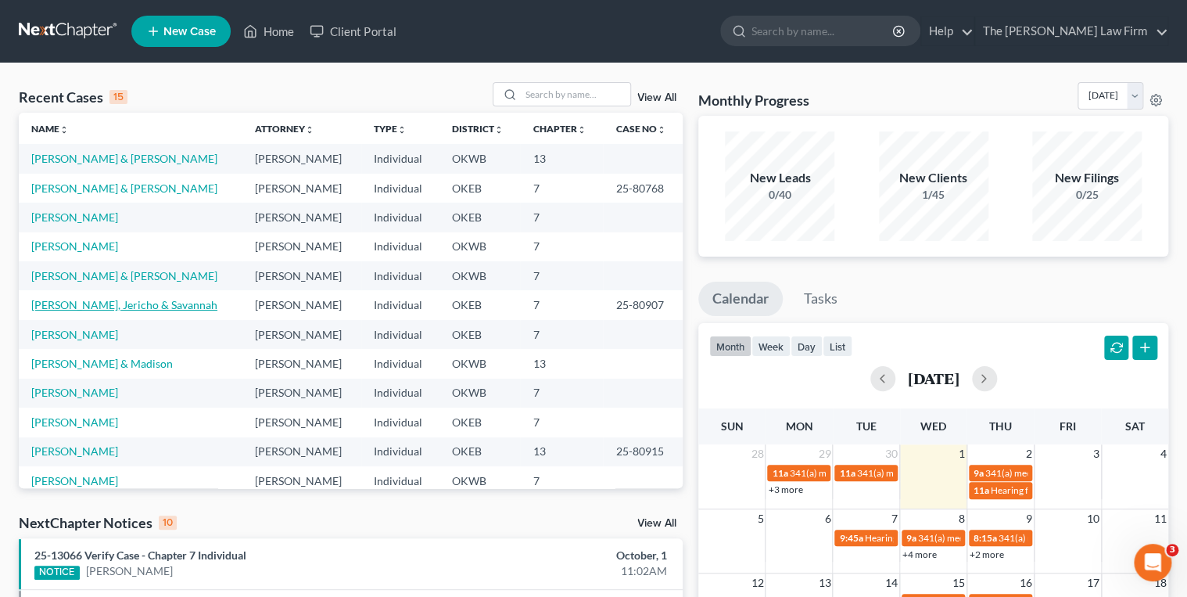
click at [107, 306] on link "[PERSON_NAME], Jericho & Savannah" at bounding box center [124, 304] width 186 height 13
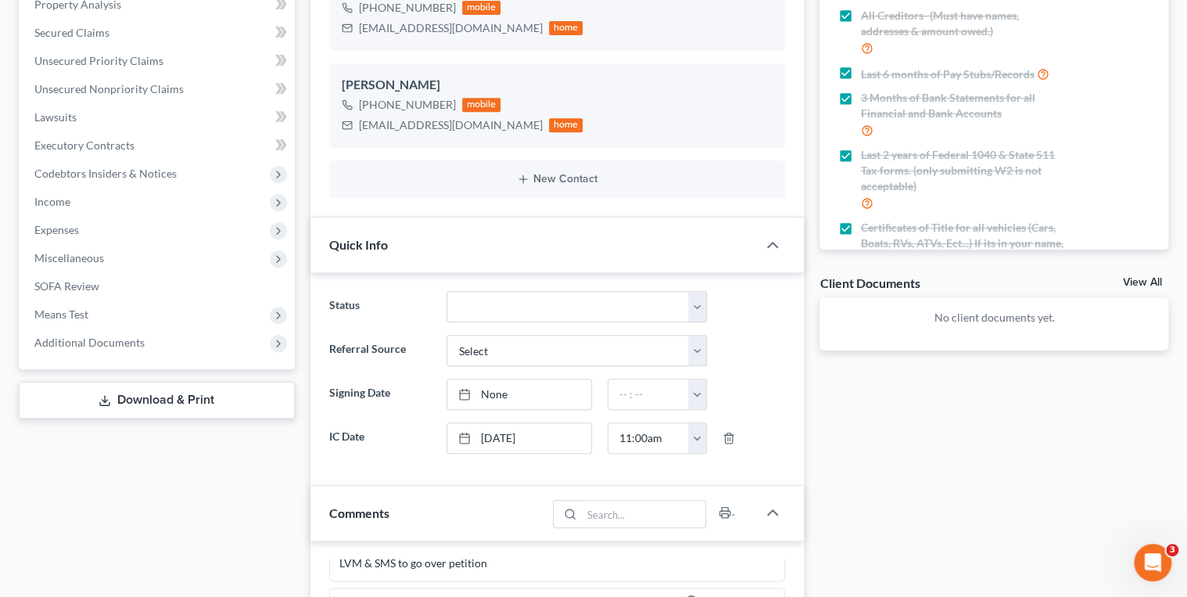
scroll to position [881, 0]
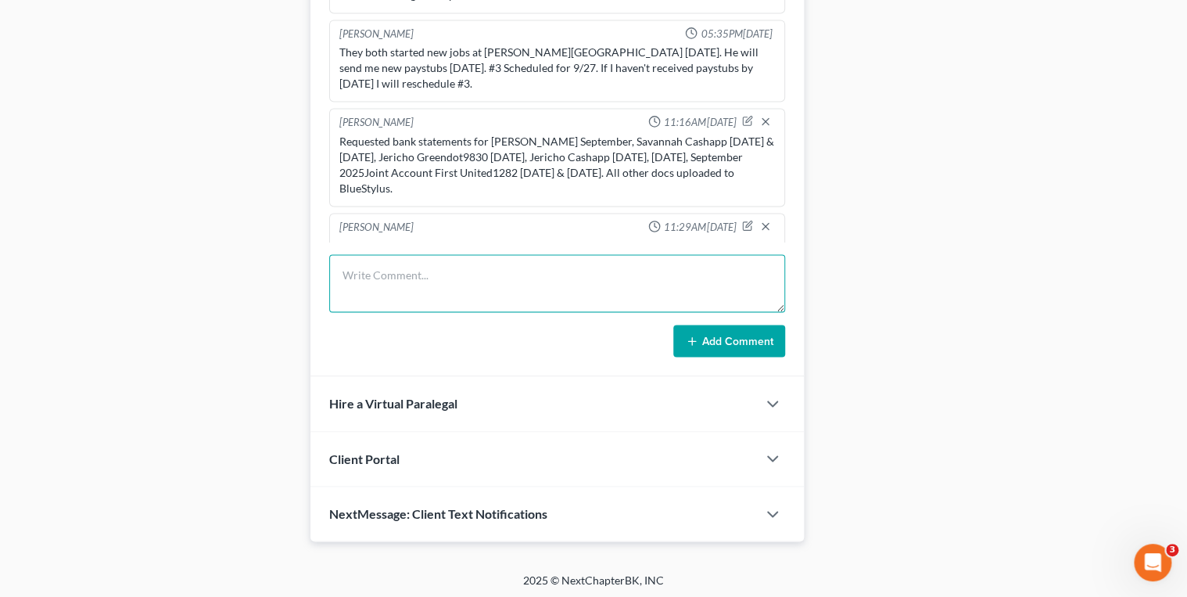
click at [453, 281] on textarea at bounding box center [557, 283] width 457 height 58
type textarea "Client wishes to reaffirm the 2015 Chevrolet Silverado."
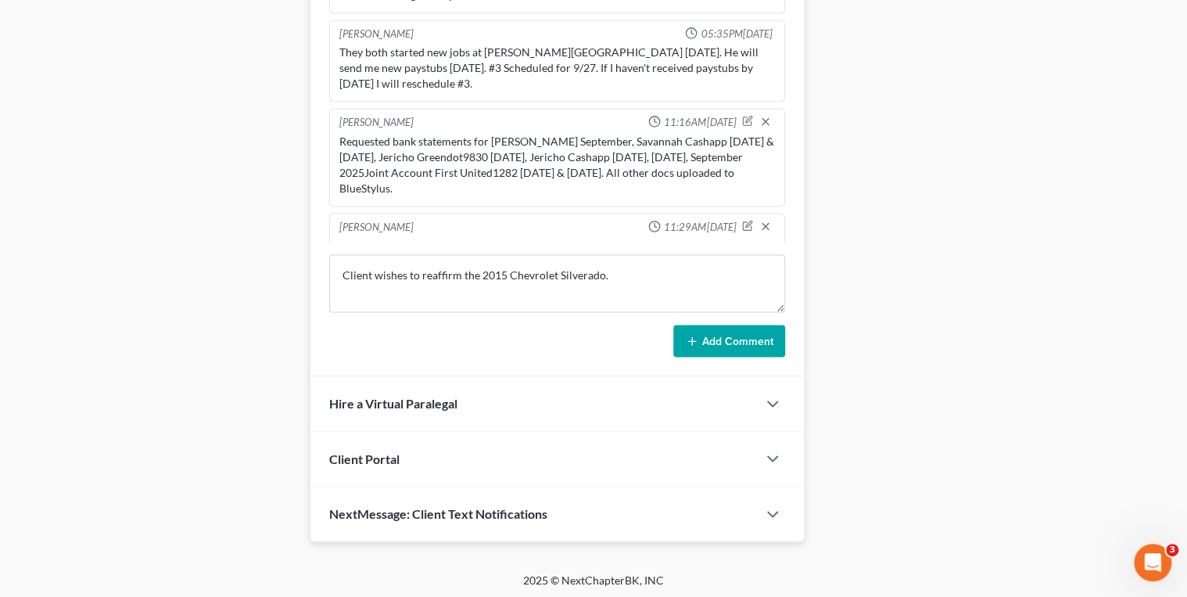
click at [710, 325] on button "Add Comment" at bounding box center [729, 341] width 112 height 33
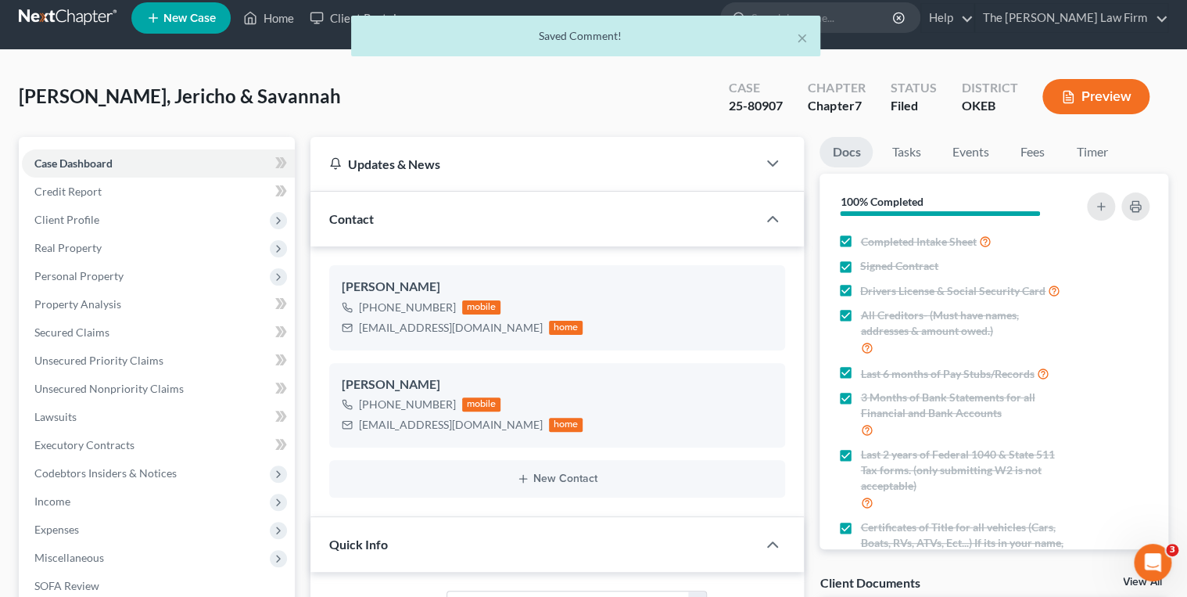
scroll to position [0, 0]
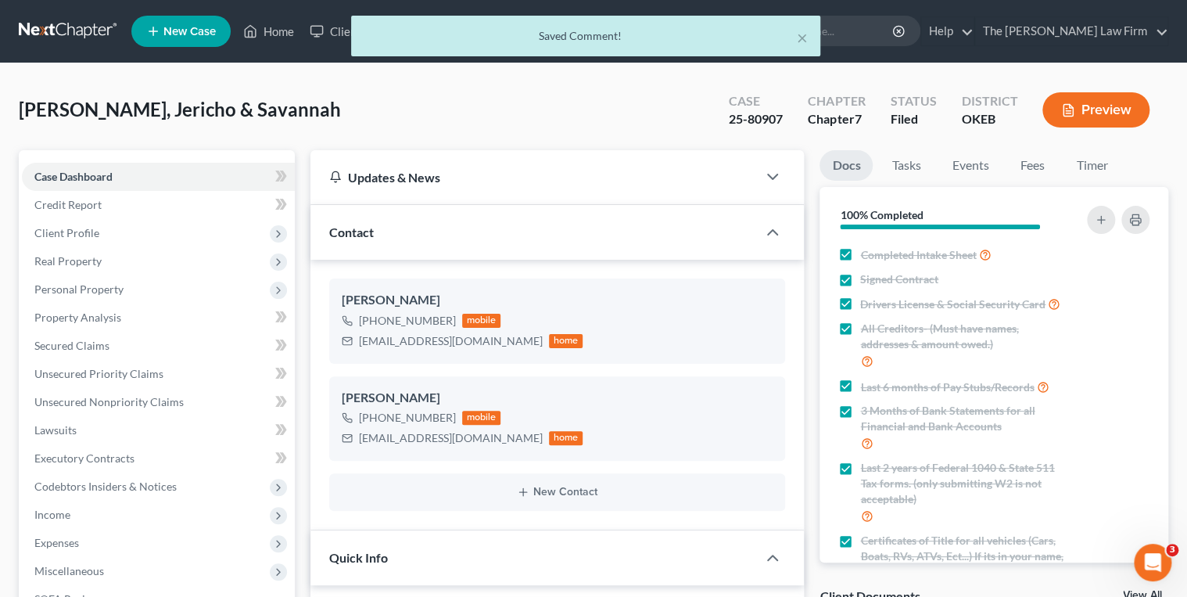
click at [77, 28] on div "× Saved Comment!" at bounding box center [585, 40] width 1187 height 48
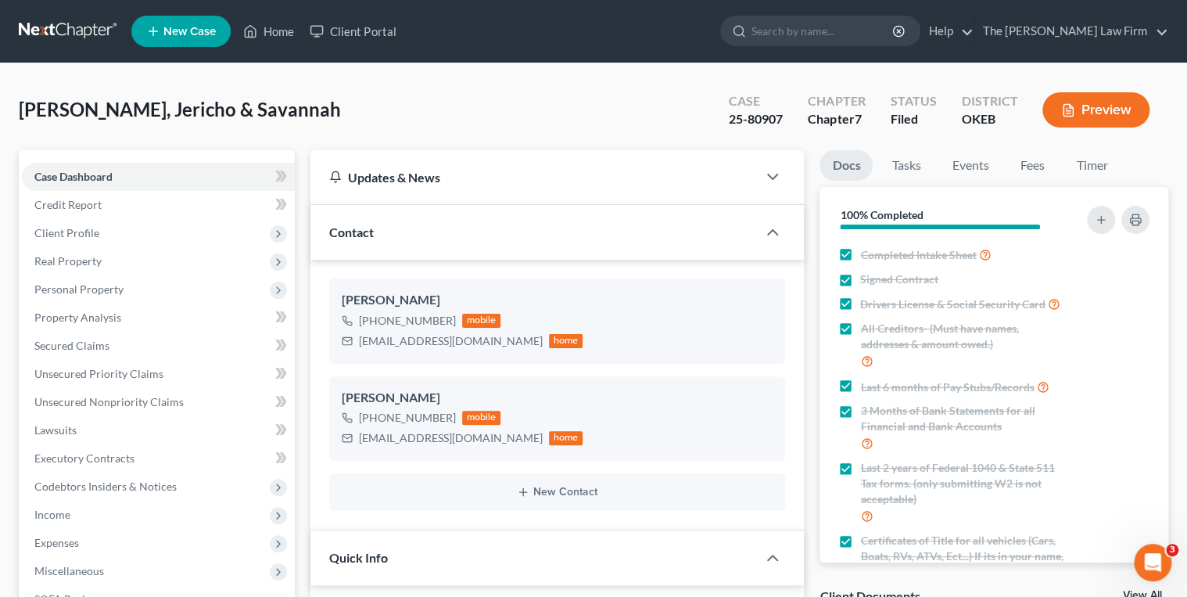
click at [77, 22] on link at bounding box center [69, 31] width 100 height 28
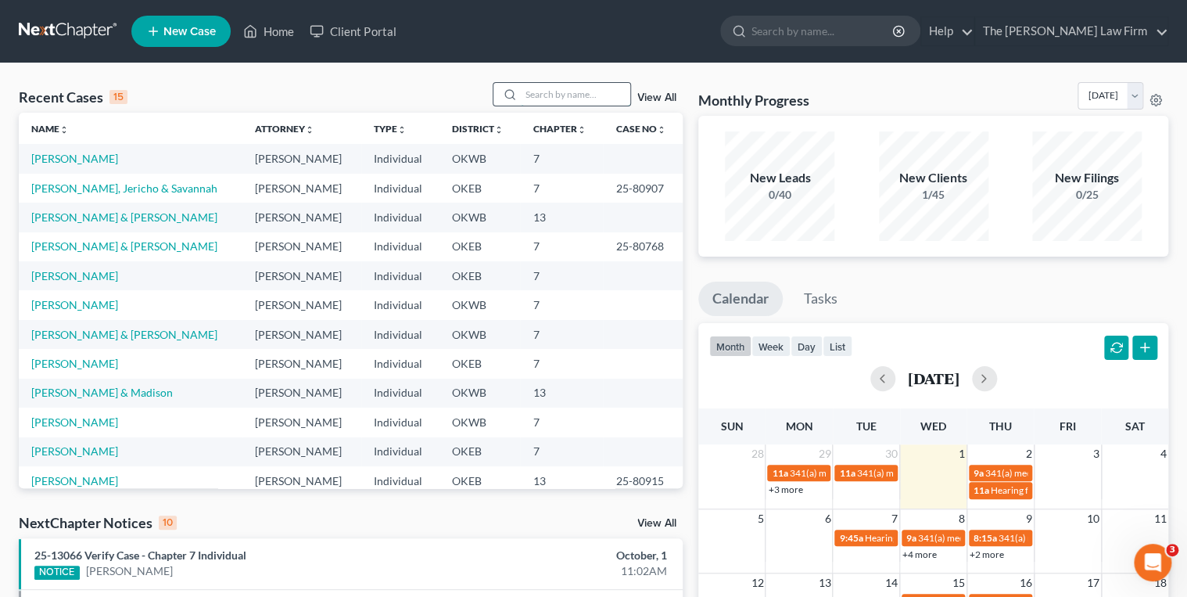
click at [554, 91] on input "search" at bounding box center [575, 94] width 109 height 23
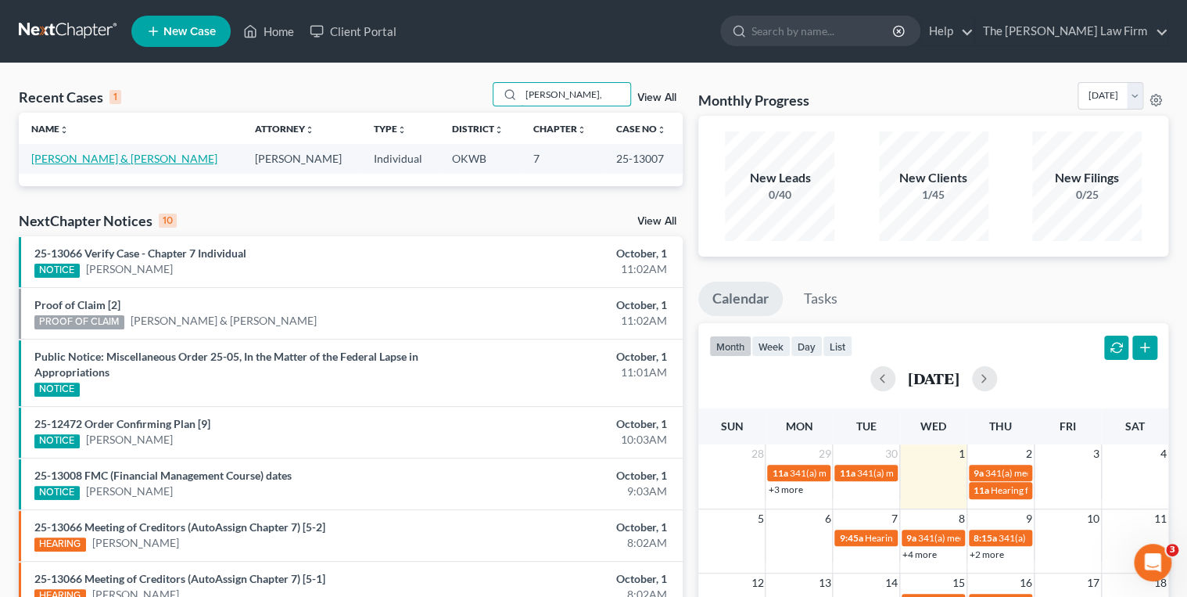
type input "Kidwell,"
click at [63, 158] on link "Kidwell, James & Annette" at bounding box center [124, 158] width 186 height 13
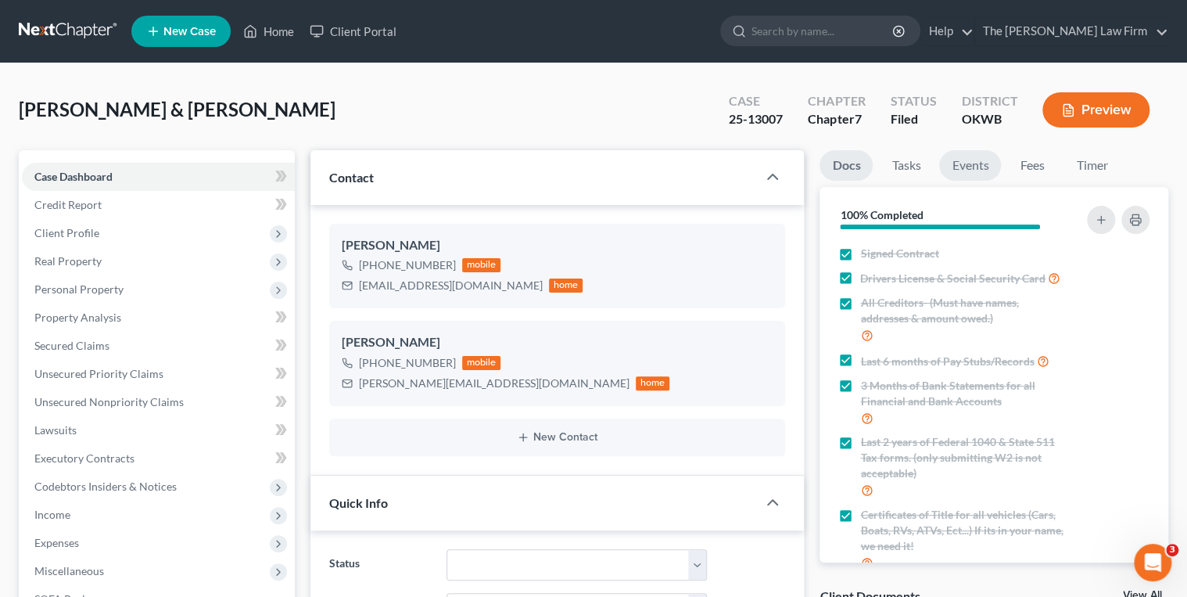
click at [972, 167] on link "Events" at bounding box center [970, 165] width 62 height 31
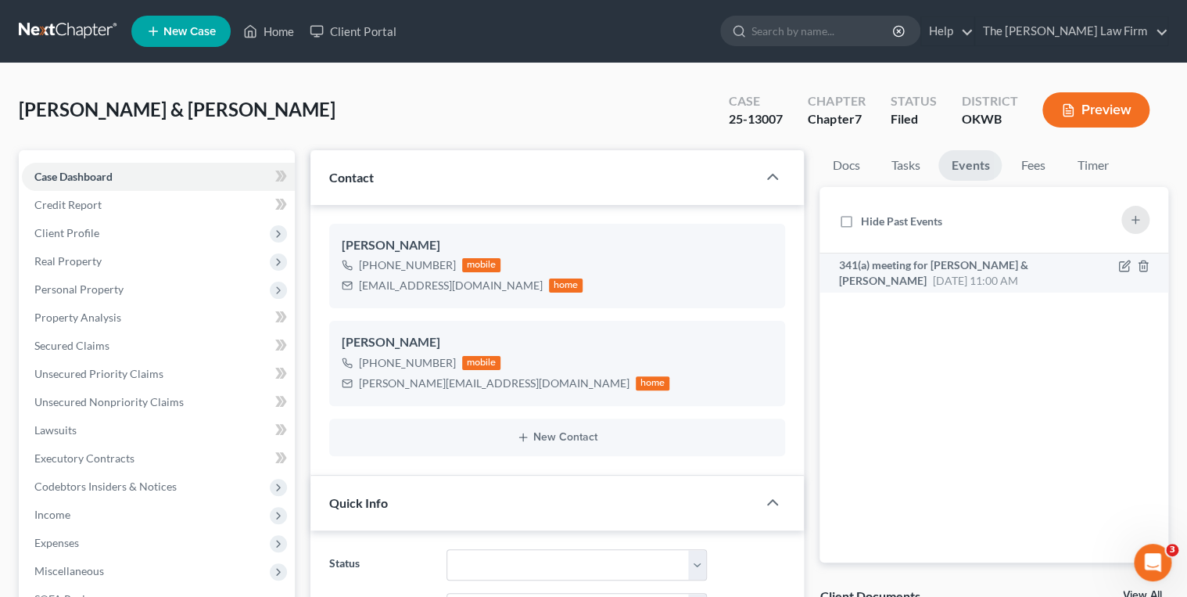
click at [958, 269] on span "341(a) meeting for [PERSON_NAME] & [PERSON_NAME]" at bounding box center [932, 272] width 189 height 29
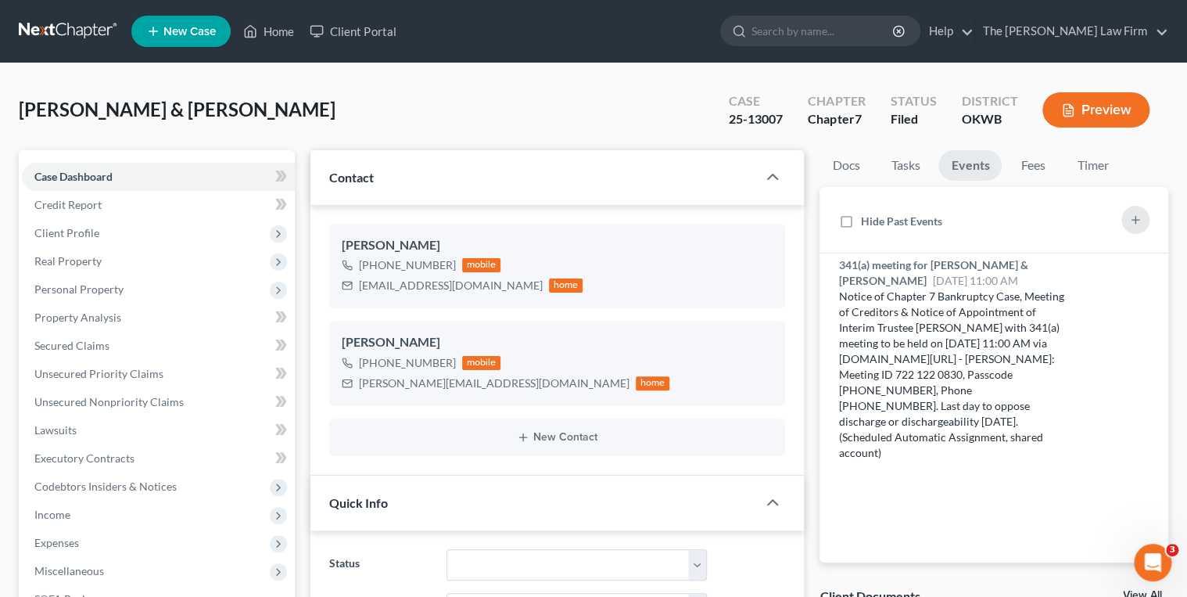
click at [757, 120] on div "25-13007" at bounding box center [756, 119] width 54 height 18
copy div "25-13007"
click at [78, 343] on span "Secured Claims" at bounding box center [71, 345] width 75 height 13
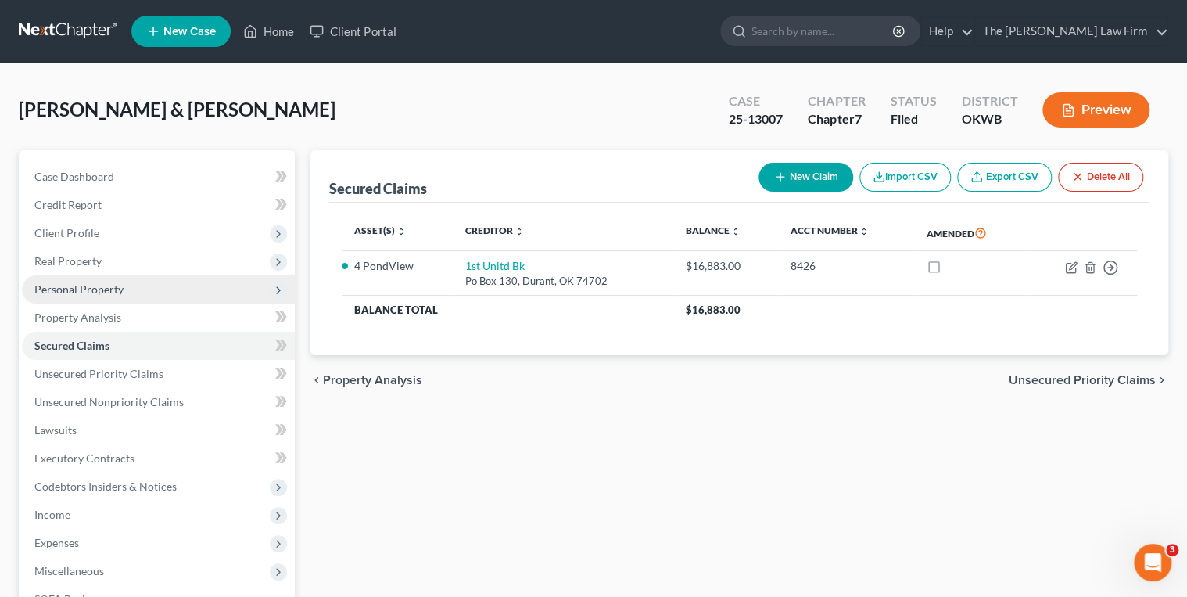
click at [99, 289] on span "Personal Property" at bounding box center [78, 288] width 89 height 13
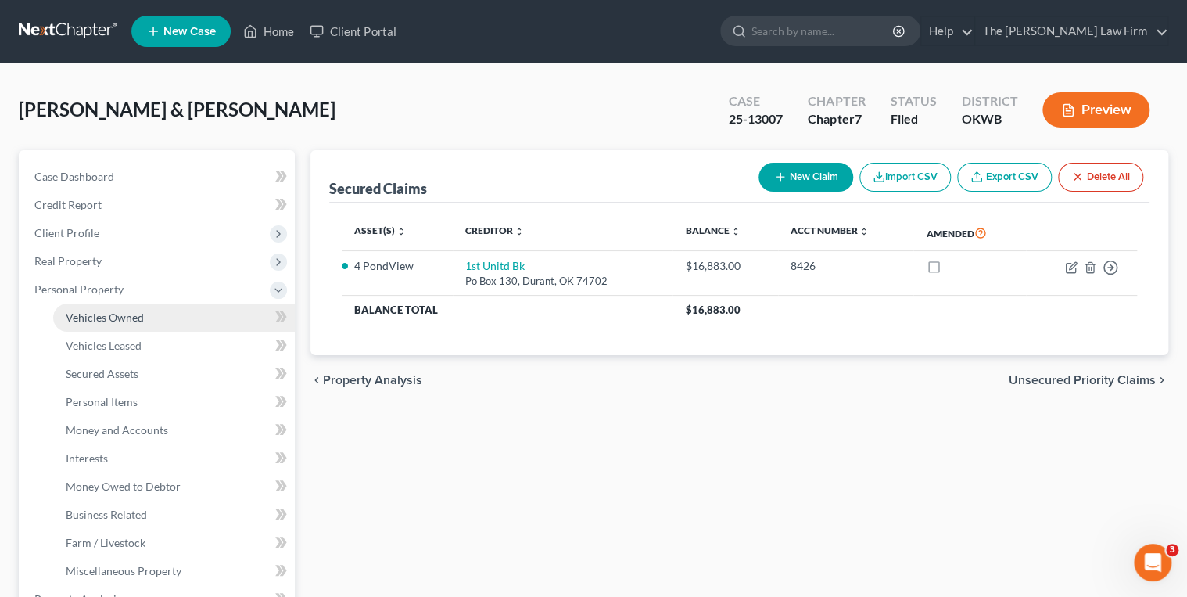
click at [99, 314] on span "Vehicles Owned" at bounding box center [105, 316] width 78 height 13
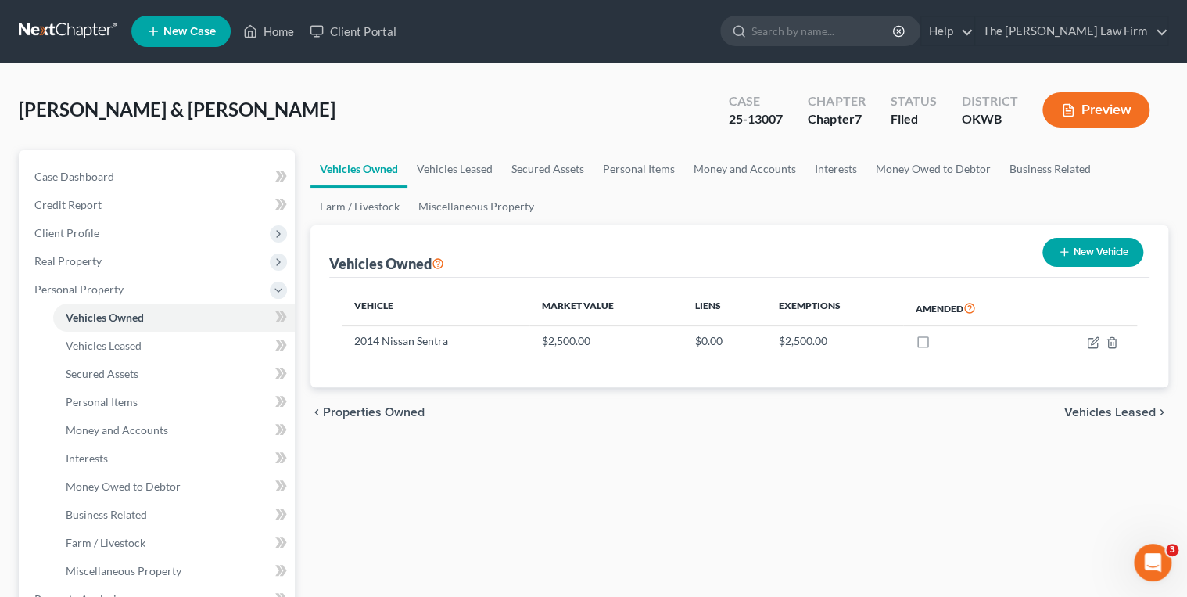
click at [764, 120] on div "25-13007" at bounding box center [756, 119] width 54 height 18
copy div "25-13007"
click at [152, 178] on link "Case Dashboard" at bounding box center [158, 177] width 273 height 28
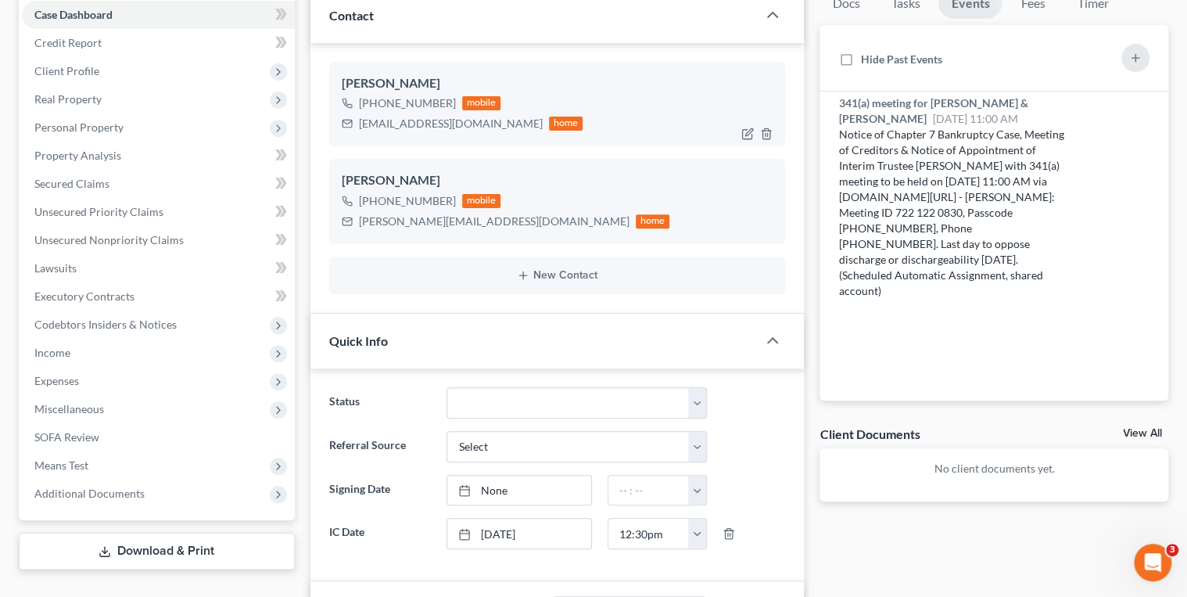
scroll to position [188, 0]
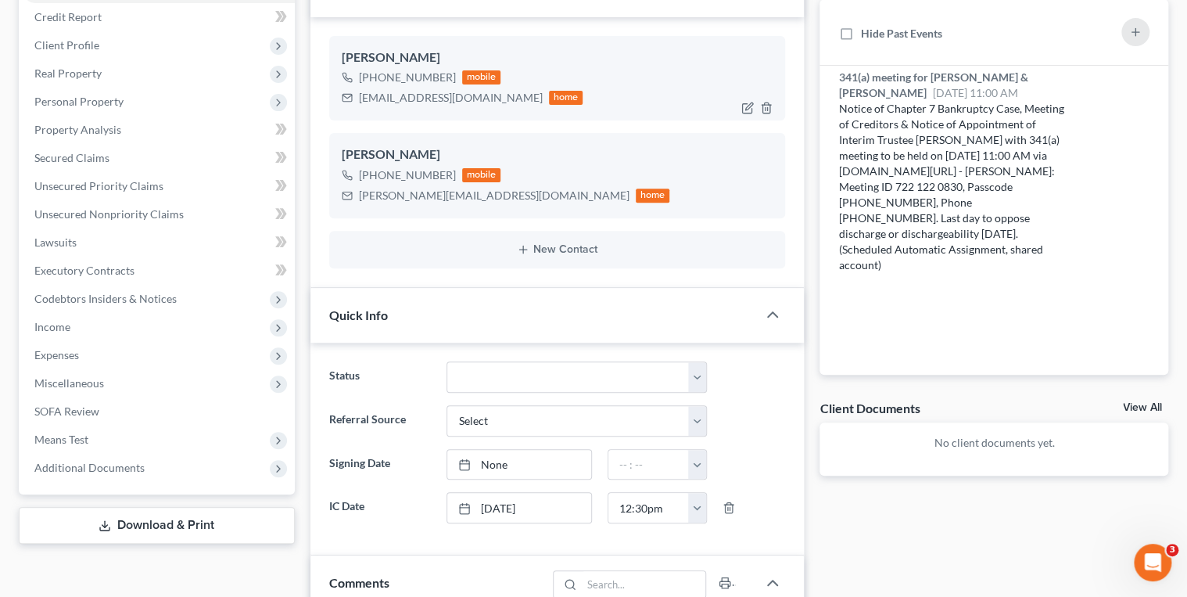
click at [385, 94] on div "mikekidwell33@gmail.com" at bounding box center [451, 98] width 184 height 16
copy div "mikekidwell33@gmail.com"
click at [416, 194] on div "annette.kidwell68@gmail.com" at bounding box center [494, 196] width 271 height 16
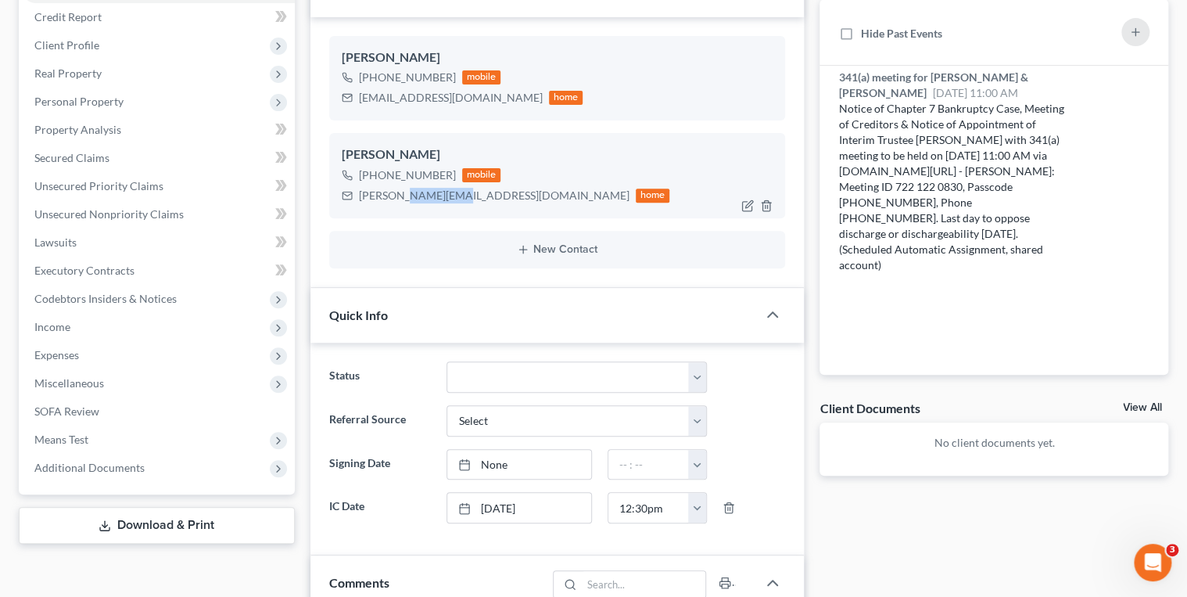
click at [416, 194] on div "annette.kidwell68@gmail.com" at bounding box center [494, 196] width 271 height 16
copy div "annette.kidwell68@gmail.com"
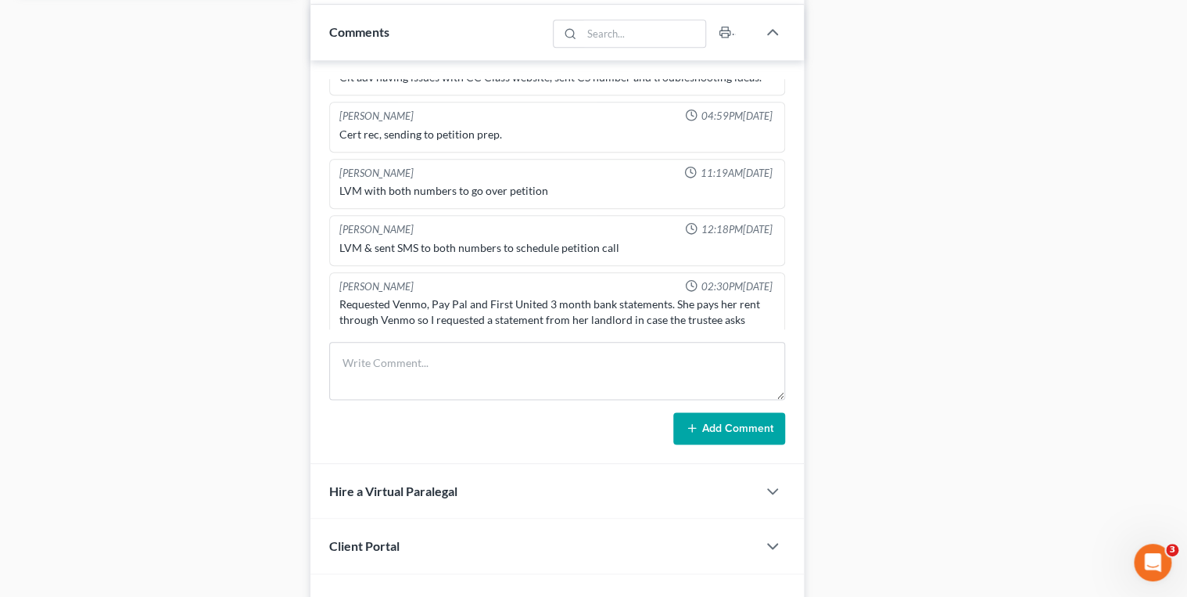
scroll to position [751, 0]
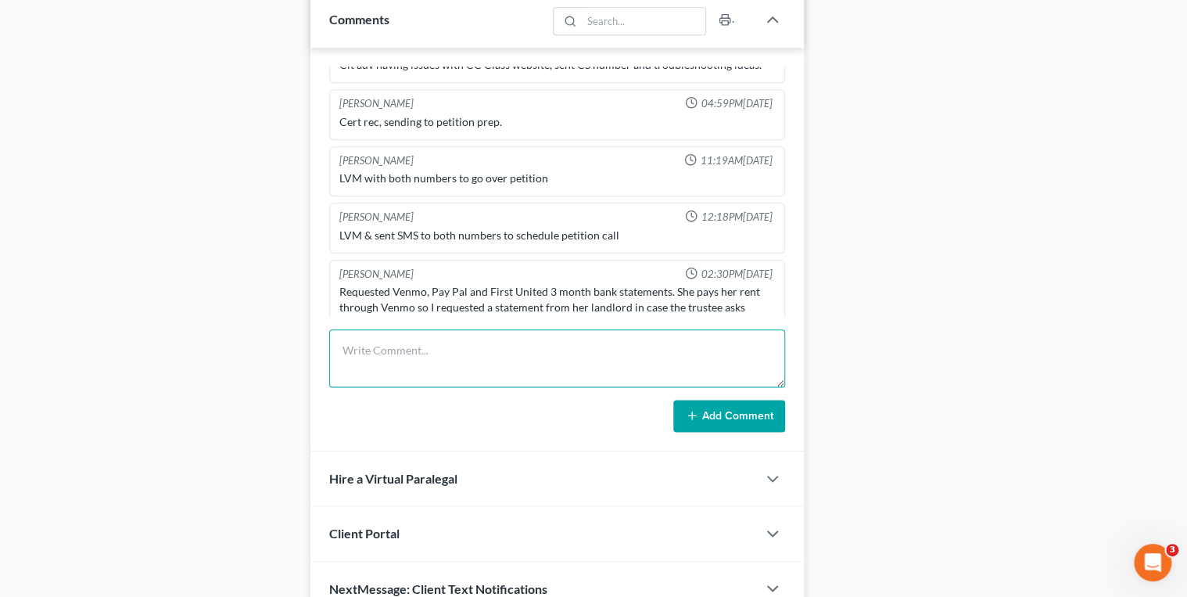
click at [398, 329] on textarea at bounding box center [557, 358] width 457 height 58
paste textarea "Account Type / ID Required Months BOA7853 September 2025 Venmo July 2025, Augus…"
drag, startPoint x: 434, startPoint y: 337, endPoint x: 336, endPoint y: 367, distance: 102.9
click at [336, 367] on textarea "Requested bank statements Account Type / ID Required Months BOA7853 September 2…" at bounding box center [557, 358] width 457 height 58
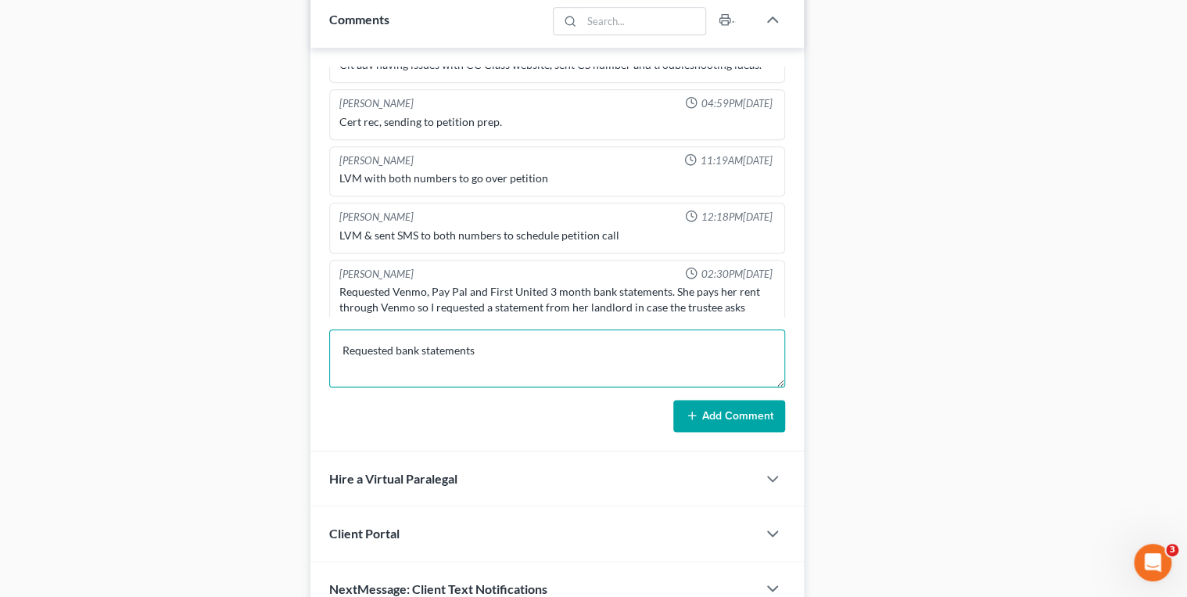
click at [518, 349] on textarea "Requested bank statements BOA7853 September 2025 Venmo July 2025, August 2025, …" at bounding box center [557, 358] width 457 height 58
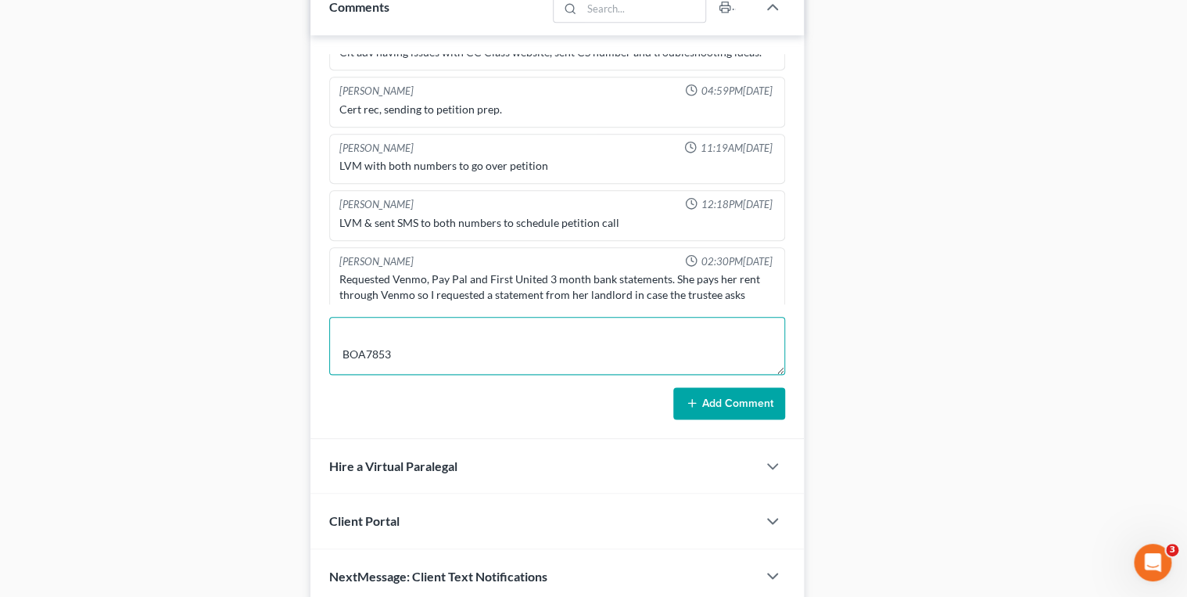
scroll to position [63, 0]
click at [344, 348] on textarea "Requested bank statements via email BOA7853 September 2025 Venmo July 2025, Aug…" at bounding box center [557, 346] width 457 height 58
click at [340, 367] on textarea "Requested bank statements via email BOA7853 September 2025 Venmo July 2025, Aug…" at bounding box center [557, 346] width 457 height 58
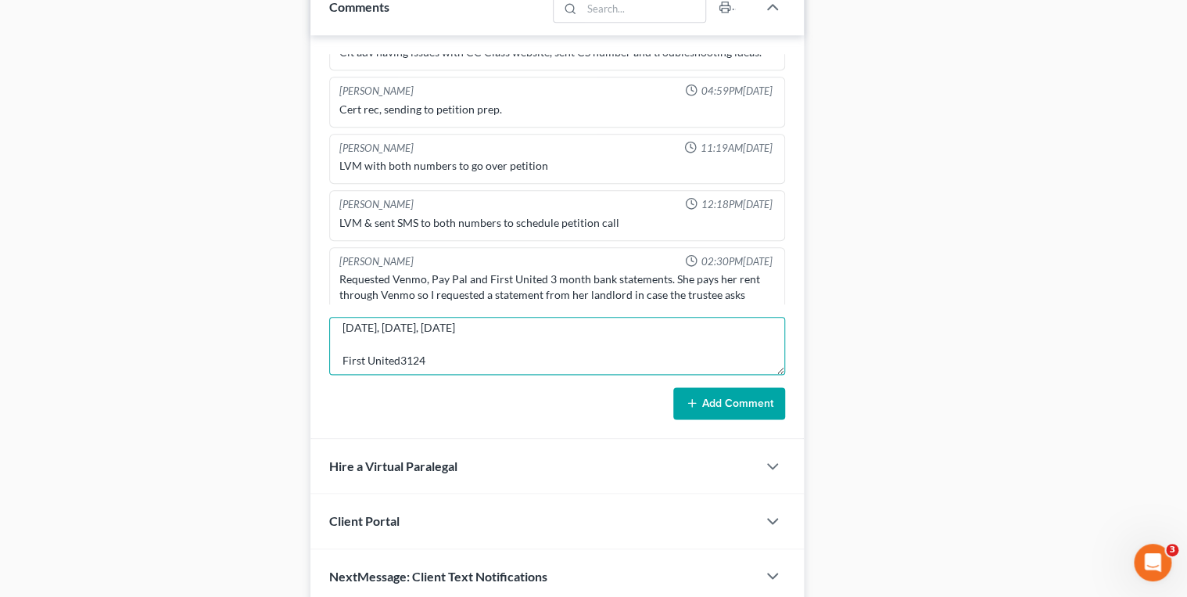
click at [341, 328] on textarea "Requested bank statements via email BOA7853 September 2025, Venmo July 2025, Au…" at bounding box center [557, 346] width 457 height 58
click at [713, 322] on textarea "Requested bank statements via email BOA7853 September 2025, Venmo July 2025, Au…" at bounding box center [557, 346] width 457 height 58
click at [342, 357] on textarea "Requested bank statements via email BOA7853 September 2025, Venmo July 2025, Au…" at bounding box center [557, 346] width 457 height 58
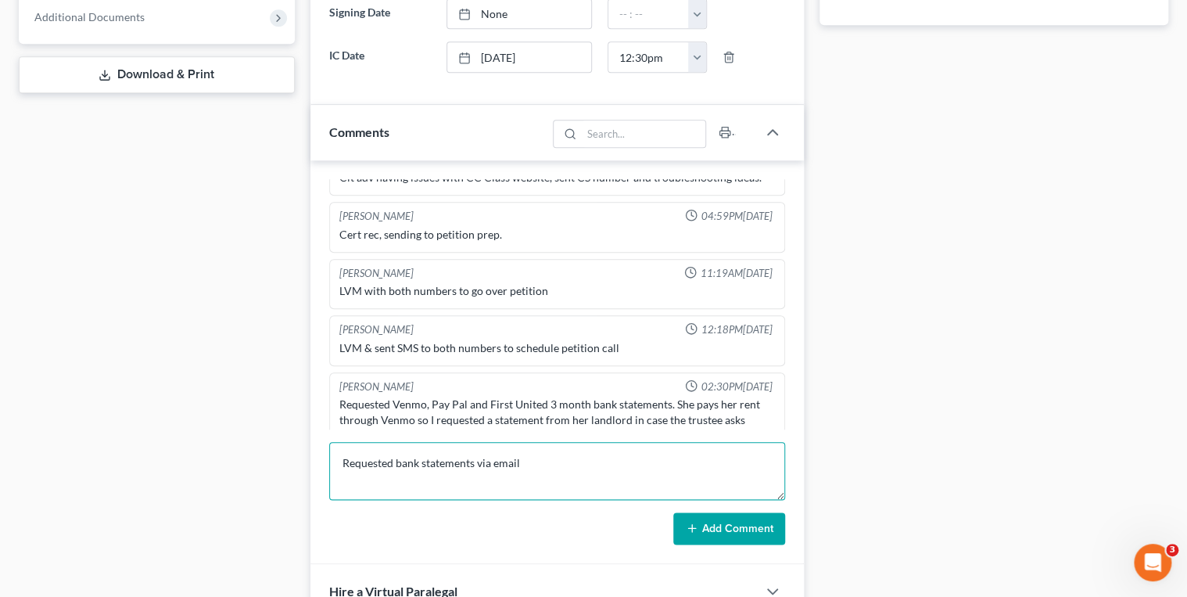
scroll to position [63, 0]
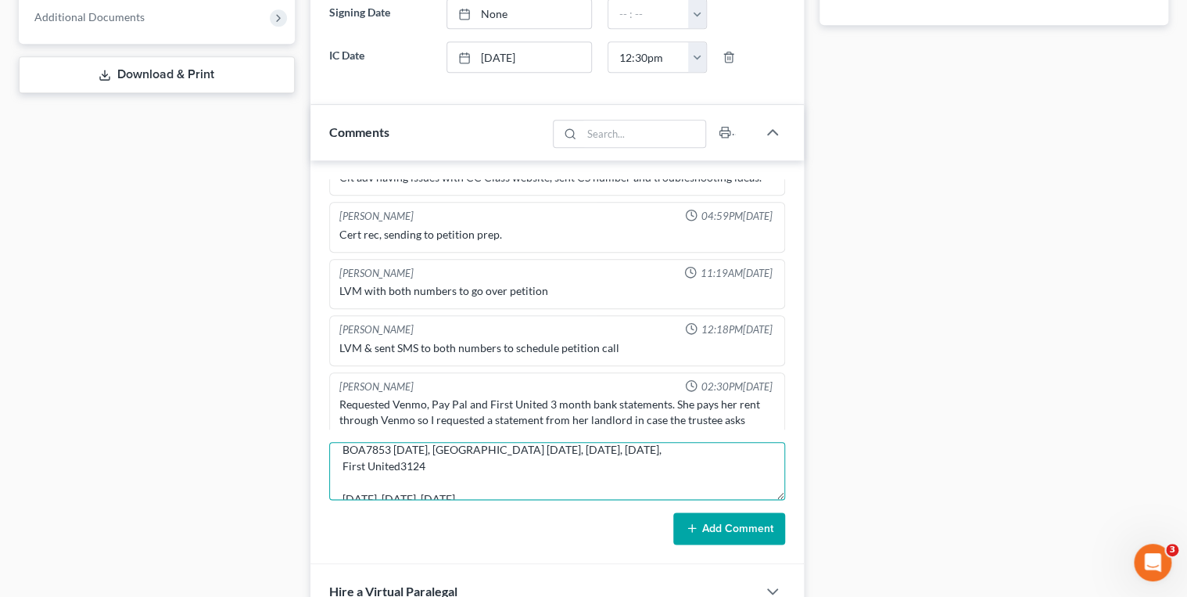
click at [339, 443] on textarea "Requested bank statements via email BOA7853 September 2025, Venmo July 2025, Au…" at bounding box center [557, 471] width 457 height 58
click at [342, 479] on textarea "Requested bank statements via email BOA7853 September 2025, Venmo July 2025, Au…" at bounding box center [557, 471] width 457 height 58
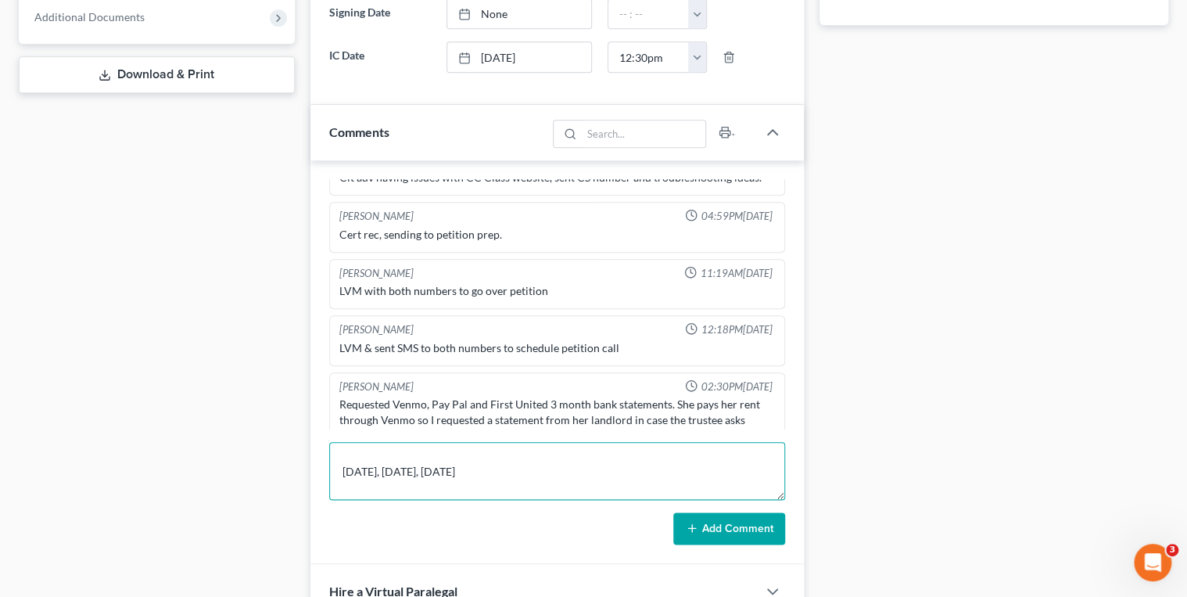
scroll to position [63, 0]
click at [340, 451] on textarea "Requested bank statements via email BOA7853 September 2025, Venmo July 2025, Au…" at bounding box center [557, 471] width 457 height 58
click at [370, 464] on textarea "Requested bank statements via email BOA7853 September 2025, Venmo July 2025, Au…" at bounding box center [557, 471] width 457 height 58
click at [342, 490] on textarea "Requested bank statements via email BOA7853 September 2025, Venmo July 2025, Au…" at bounding box center [557, 471] width 457 height 58
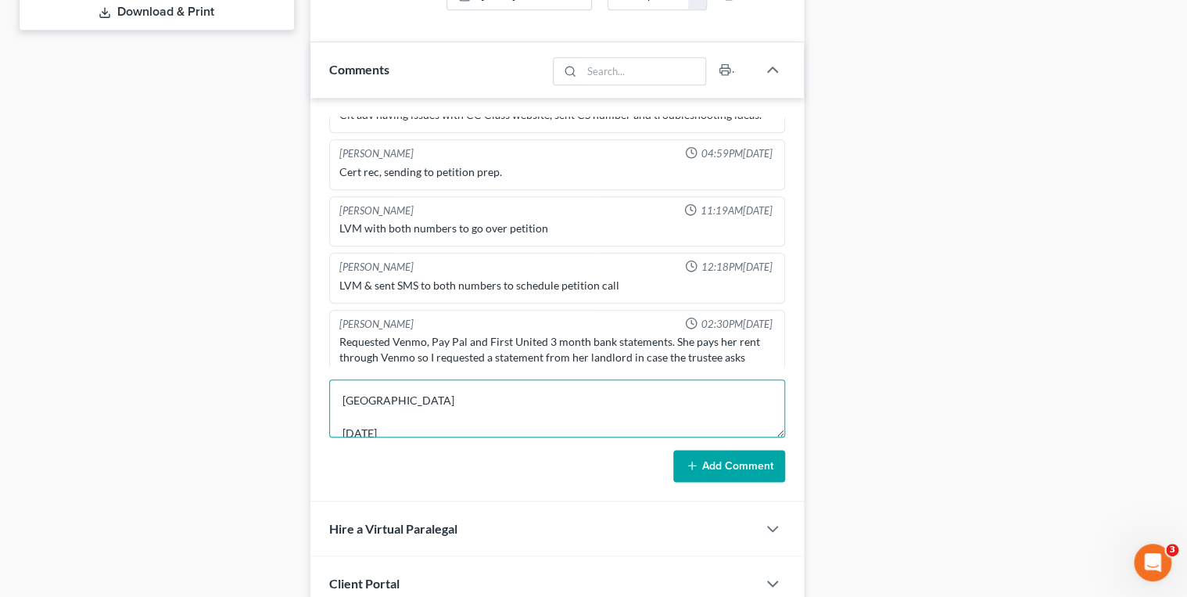
scroll to position [52, 0]
click at [345, 411] on textarea "Requested bank statements via email BOA7853 September 2025, Venmo July 2025, Au…" at bounding box center [557, 408] width 457 height 58
click at [341, 411] on textarea "Requested bank statements via email BOA7853 September 2025, Venmo July 2025, Au…" at bounding box center [557, 408] width 457 height 58
click at [533, 391] on textarea "Requested bank statements via email BOA7853 September 2025, Venmo July 2025, Au…" at bounding box center [557, 408] width 457 height 58
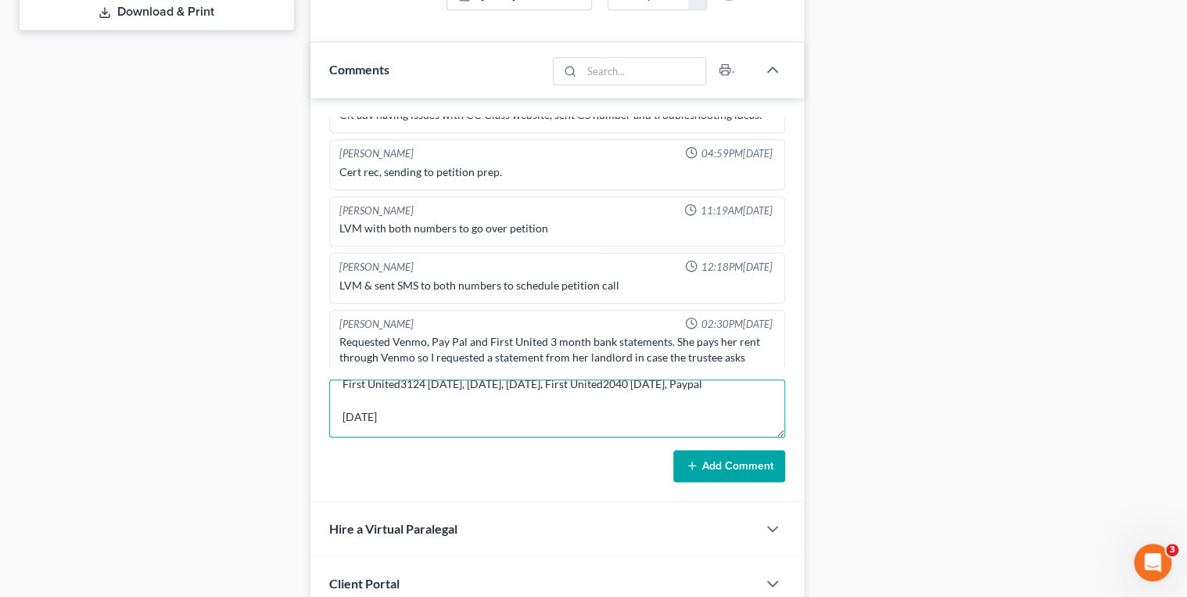
scroll to position [48, 0]
click at [344, 417] on textarea "Requested bank statements via email BOA7853 September 2025, Venmo July 2025, Au…" at bounding box center [557, 408] width 457 height 58
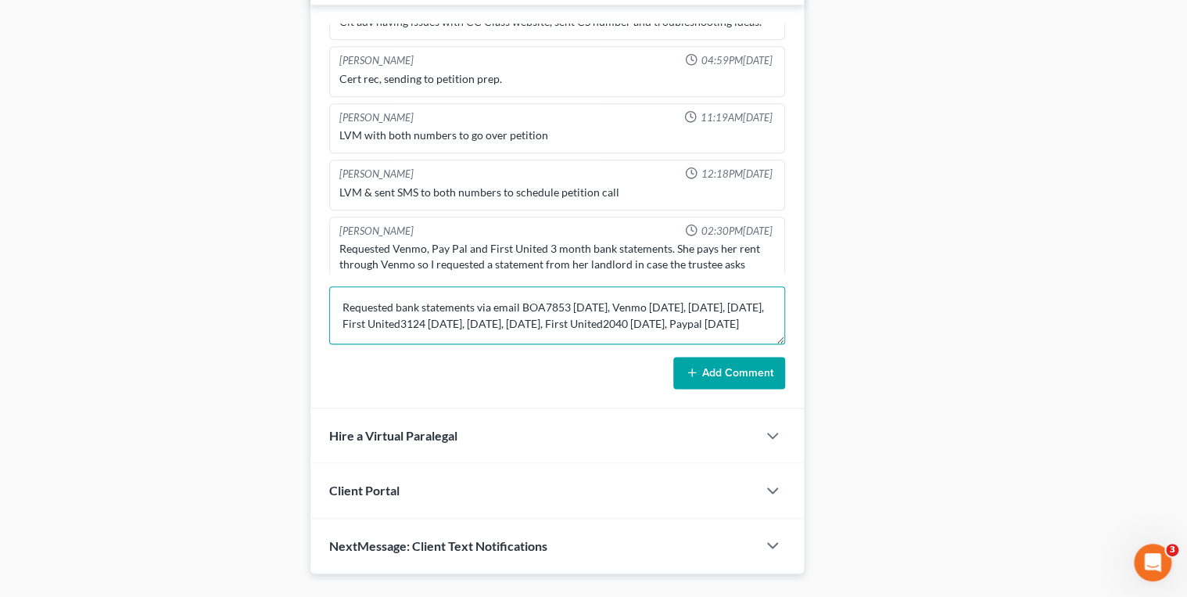
scroll to position [826, 0]
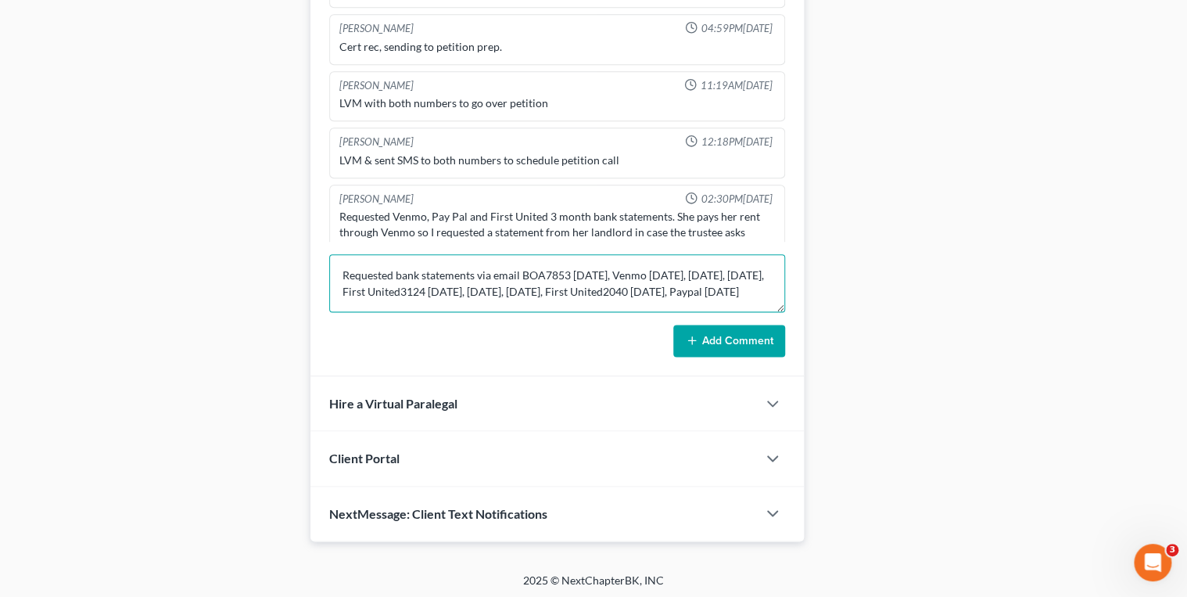
click at [670, 288] on textarea "Requested bank statements via email BOA7853 September 2025, Venmo July 2025, Au…" at bounding box center [557, 283] width 457 height 58
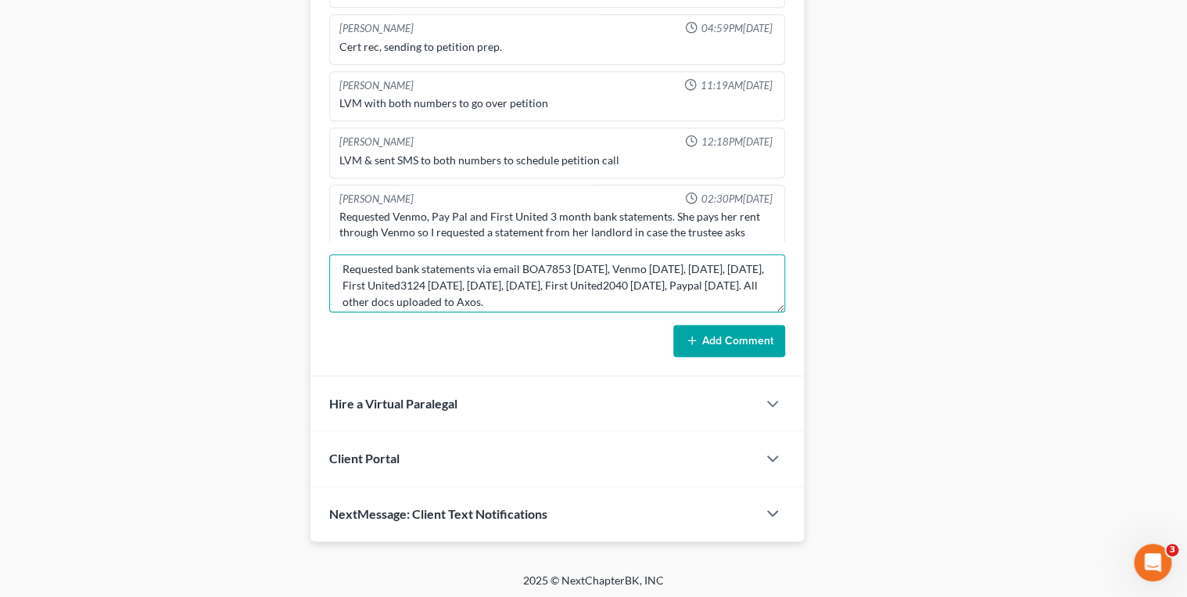
scroll to position [0, 0]
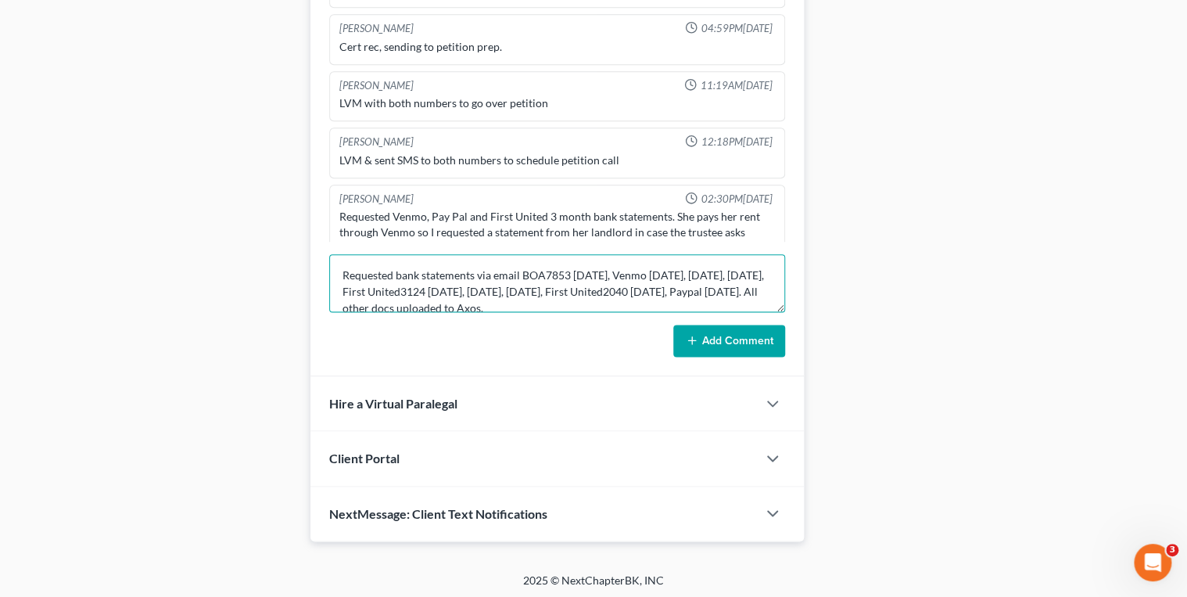
drag, startPoint x: 488, startPoint y: 300, endPoint x: 338, endPoint y: 258, distance: 156.0
click at [338, 258] on textarea "Requested bank statements via email BOA7853 September 2025, Venmo July 2025, Au…" at bounding box center [557, 283] width 457 height 58
type textarea "Requested bank statements via email BOA7853 September 2025, Venmo July 2025, Au…"
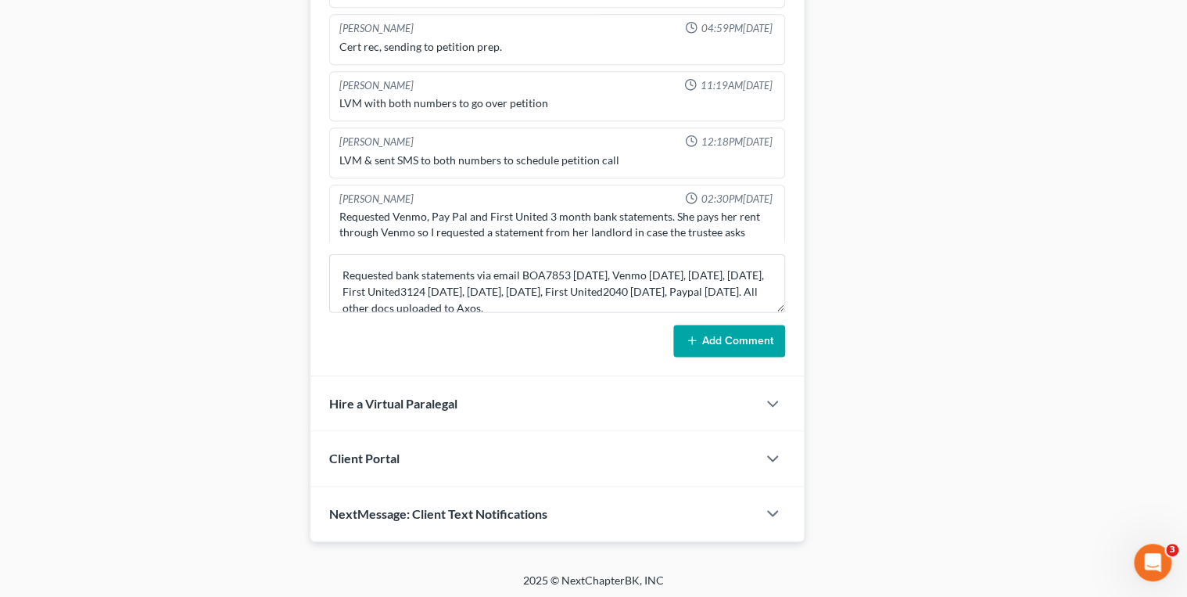
click at [682, 331] on button "Add Comment" at bounding box center [729, 341] width 112 height 33
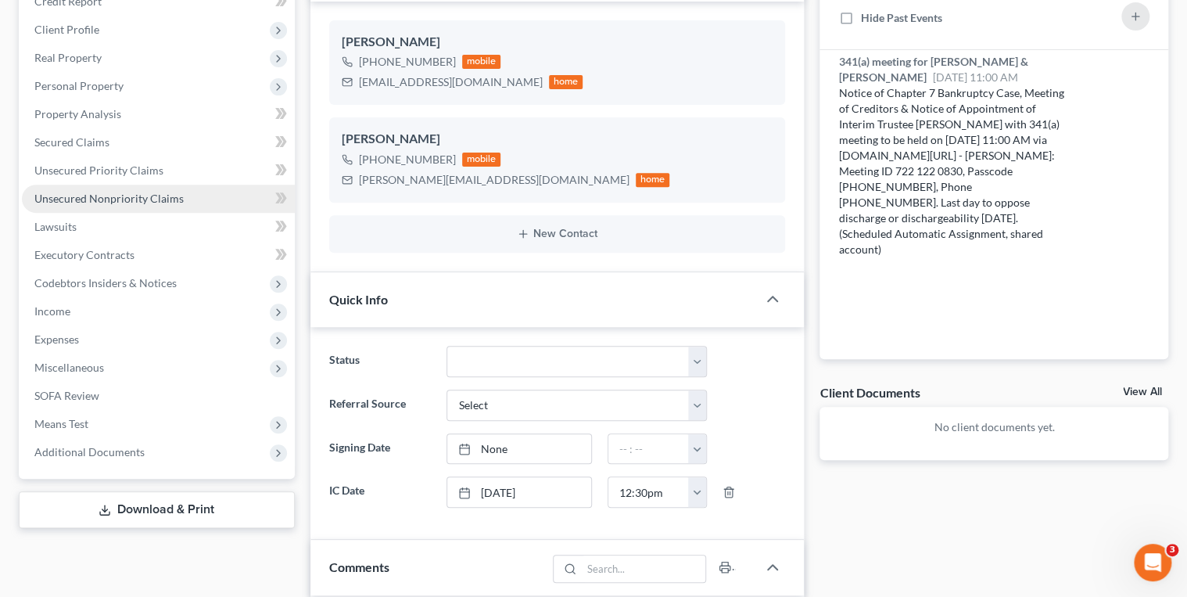
scroll to position [188, 0]
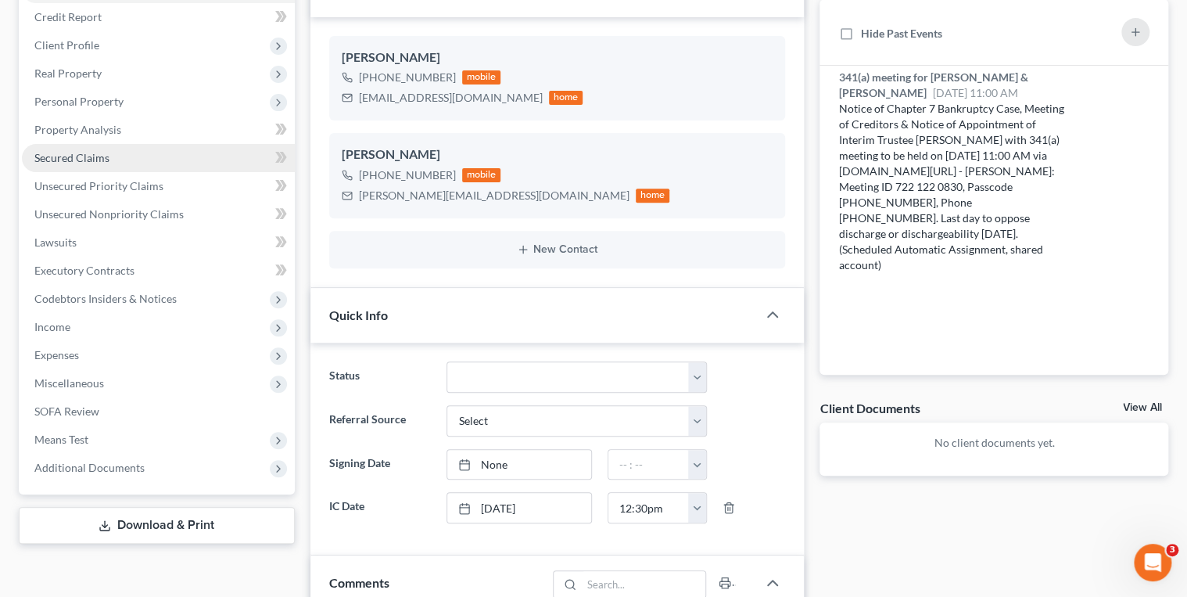
click at [77, 156] on span "Secured Claims" at bounding box center [71, 157] width 75 height 13
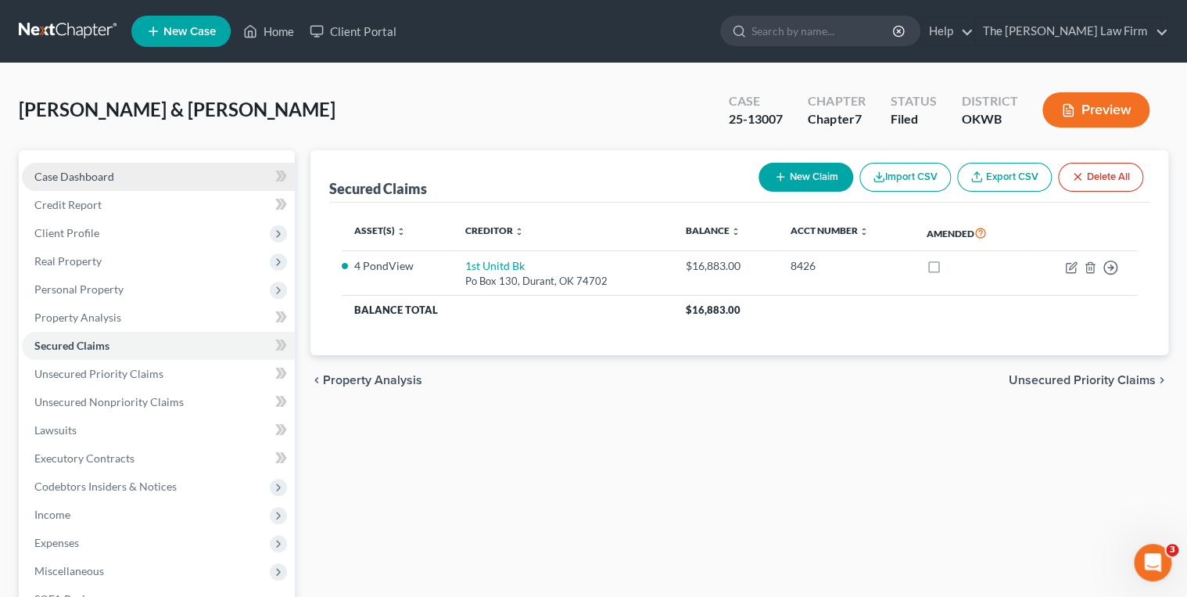
click at [172, 177] on link "Case Dashboard" at bounding box center [158, 177] width 273 height 28
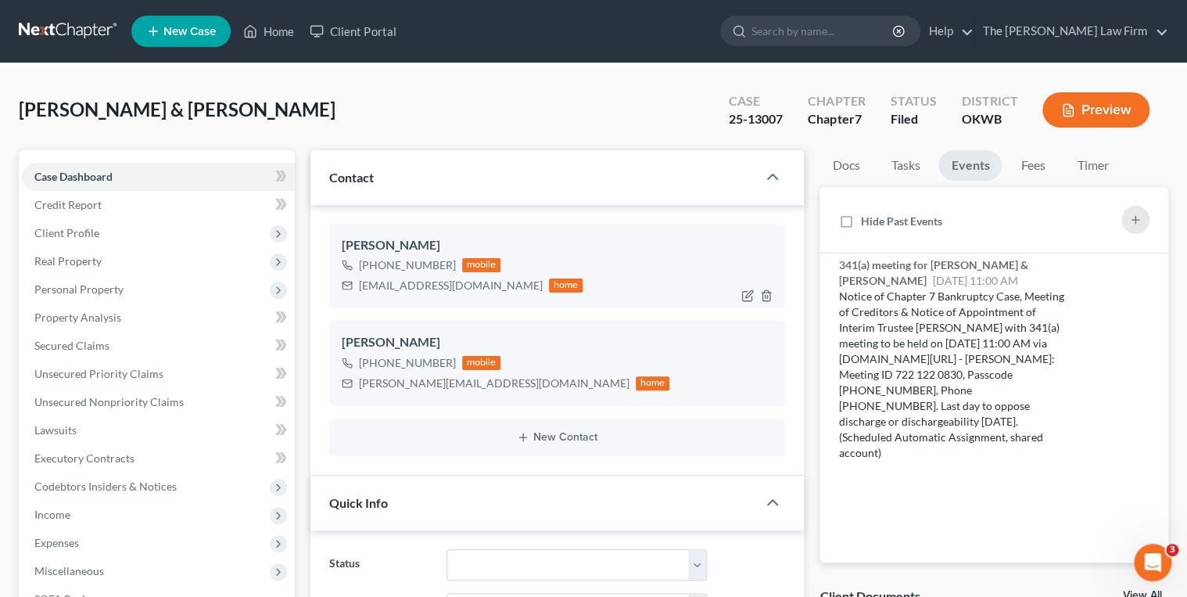
click at [395, 280] on div "mikekidwell33@gmail.com" at bounding box center [451, 286] width 184 height 16
click at [395, 285] on div "mikekidwell33@gmail.com" at bounding box center [451, 286] width 184 height 16
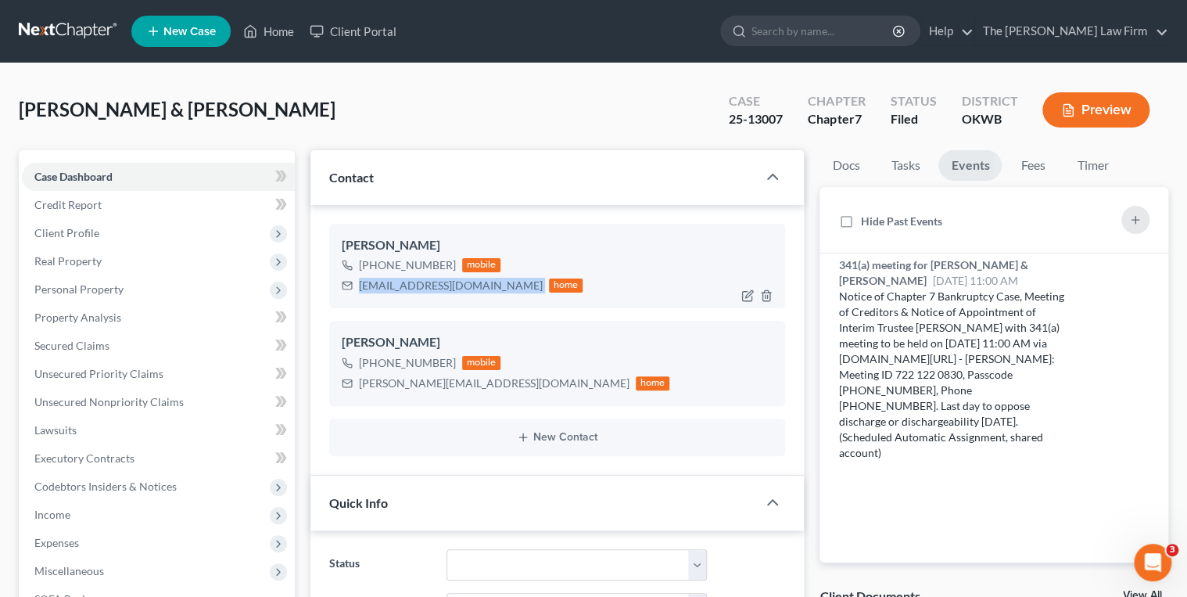
copy div "mikekidwell33@gmail.com"
click at [395, 380] on div "annette.kidwell68@gmail.com" at bounding box center [494, 383] width 271 height 16
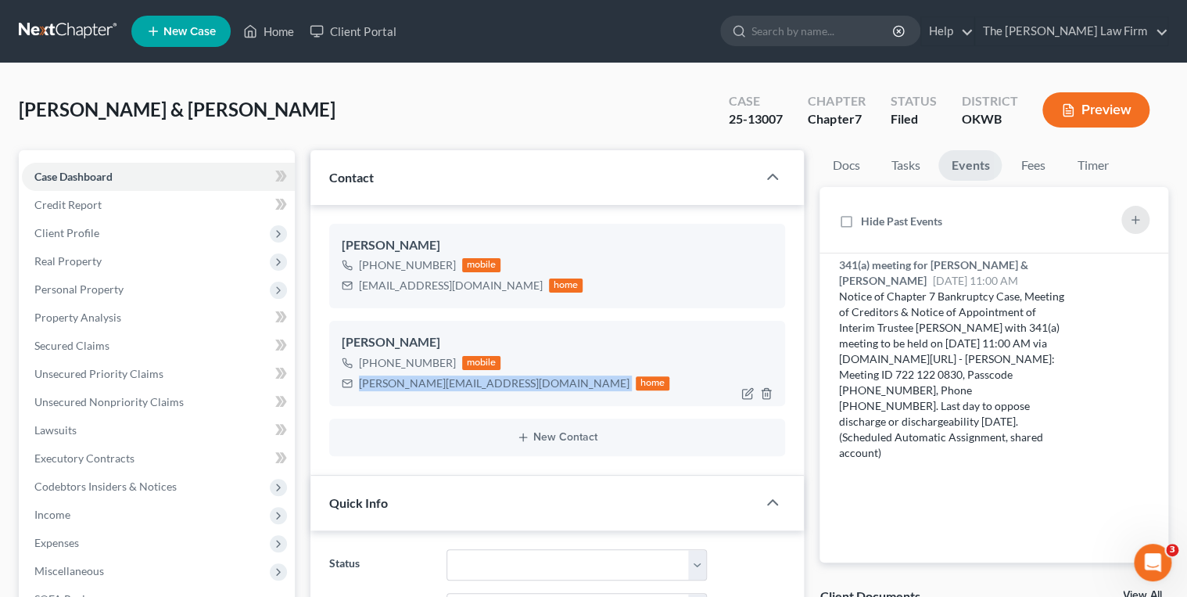
click at [395, 380] on div "annette.kidwell68@gmail.com" at bounding box center [494, 383] width 271 height 16
copy div "annette.kidwell68@gmail.com"
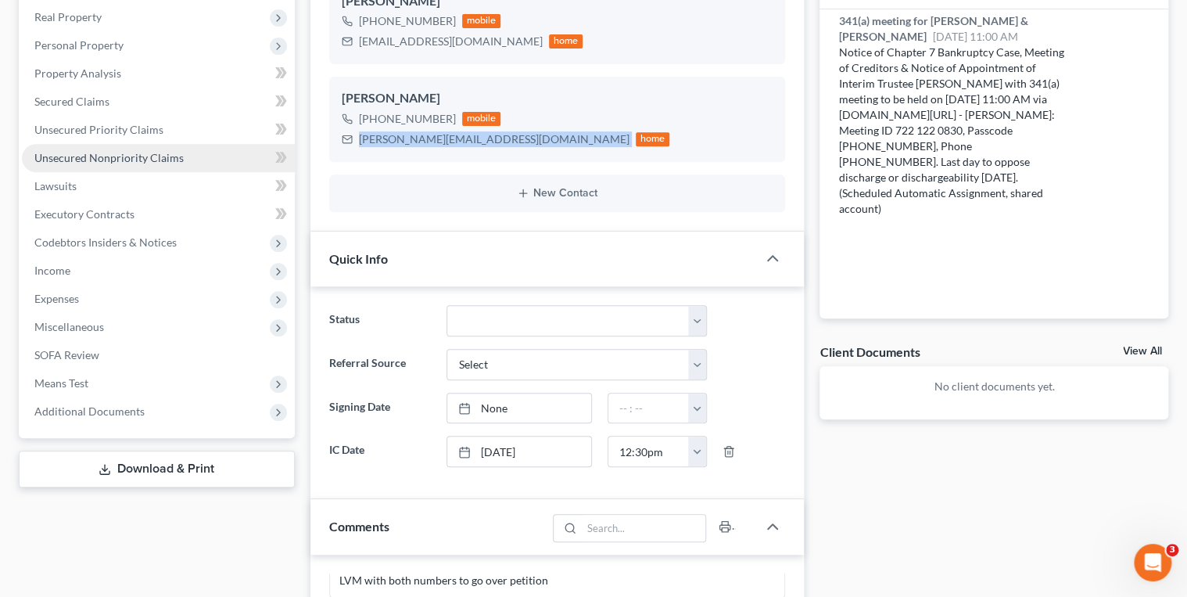
scroll to position [0, 0]
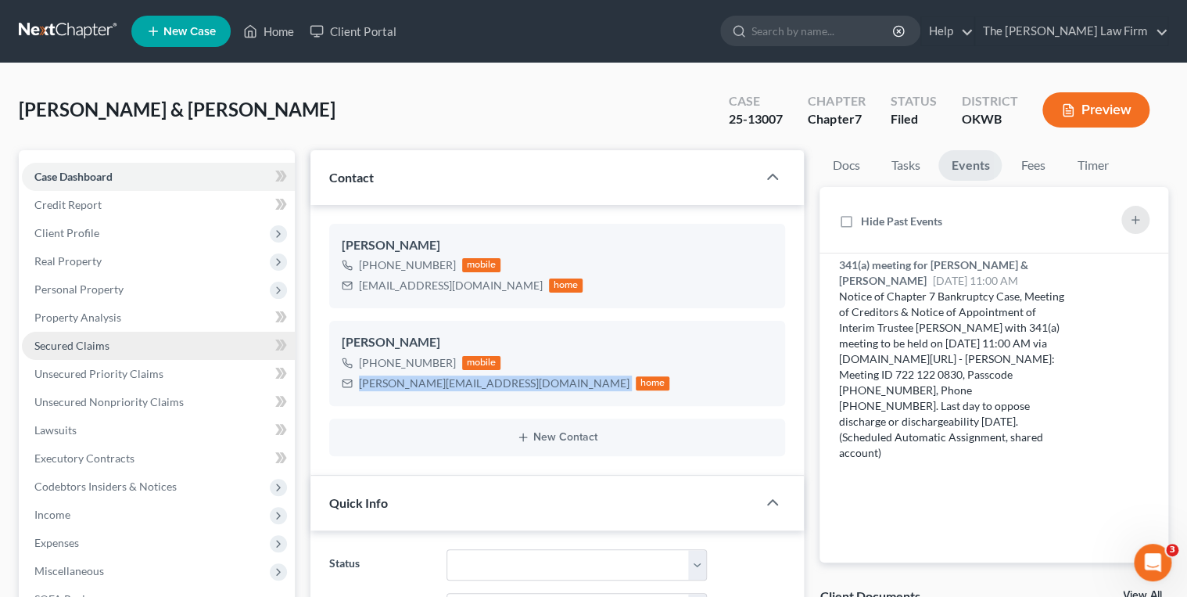
click at [99, 345] on span "Secured Claims" at bounding box center [71, 345] width 75 height 13
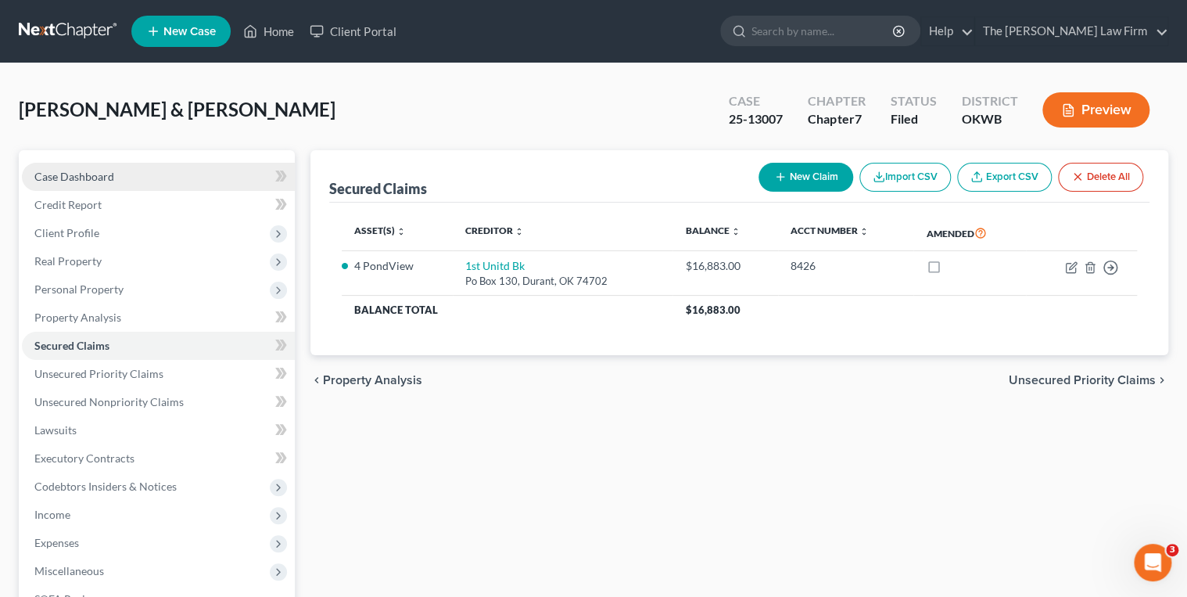
click at [179, 170] on link "Case Dashboard" at bounding box center [158, 177] width 273 height 28
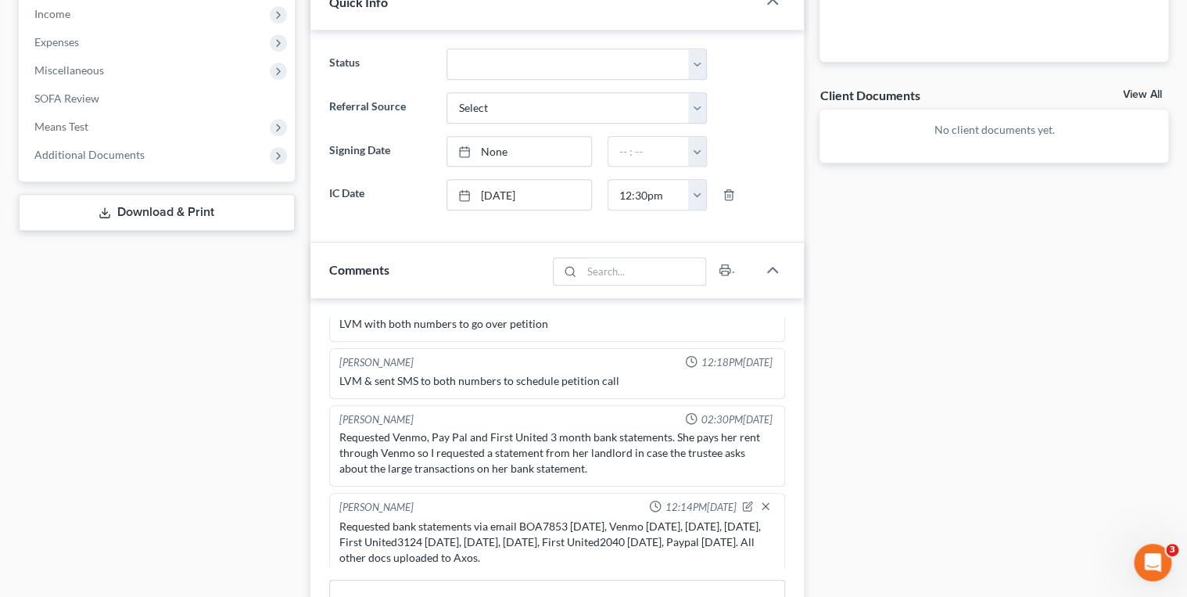
scroll to position [826, 0]
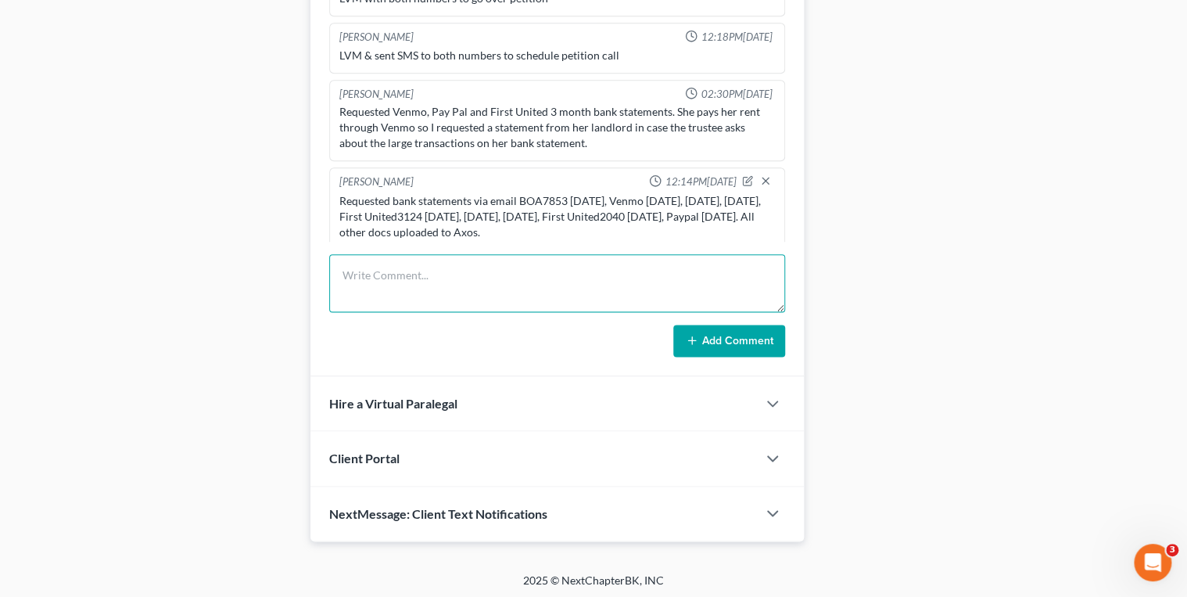
click at [419, 264] on textarea at bounding box center [557, 283] width 457 height 58
type textarea "Reaff inquiry email sent to client."
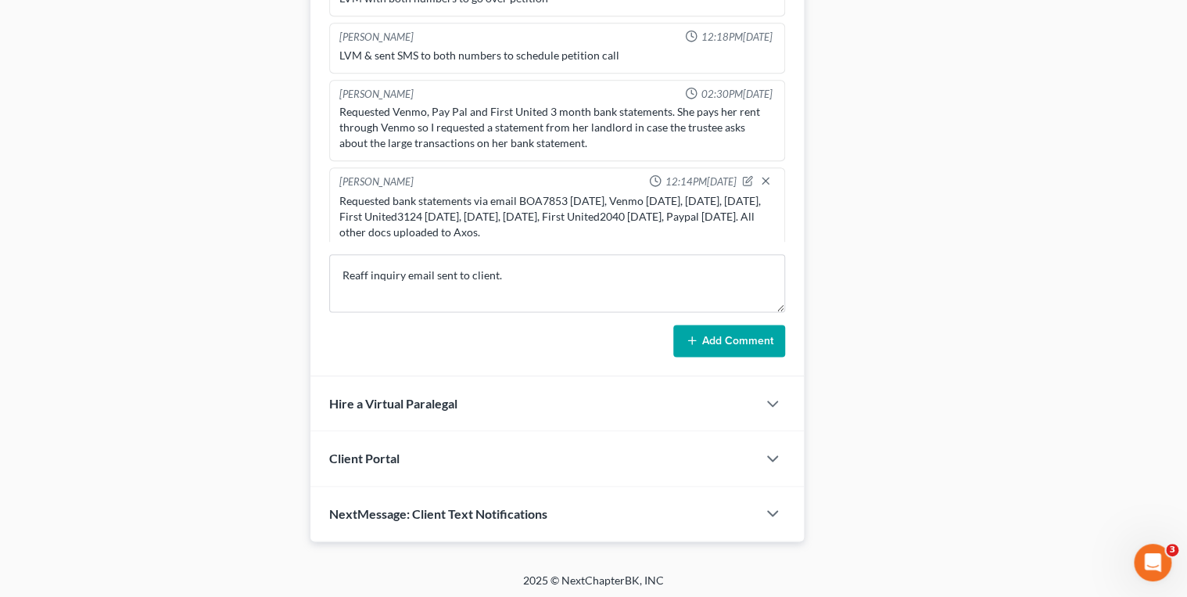
click at [707, 338] on button "Add Comment" at bounding box center [729, 341] width 112 height 33
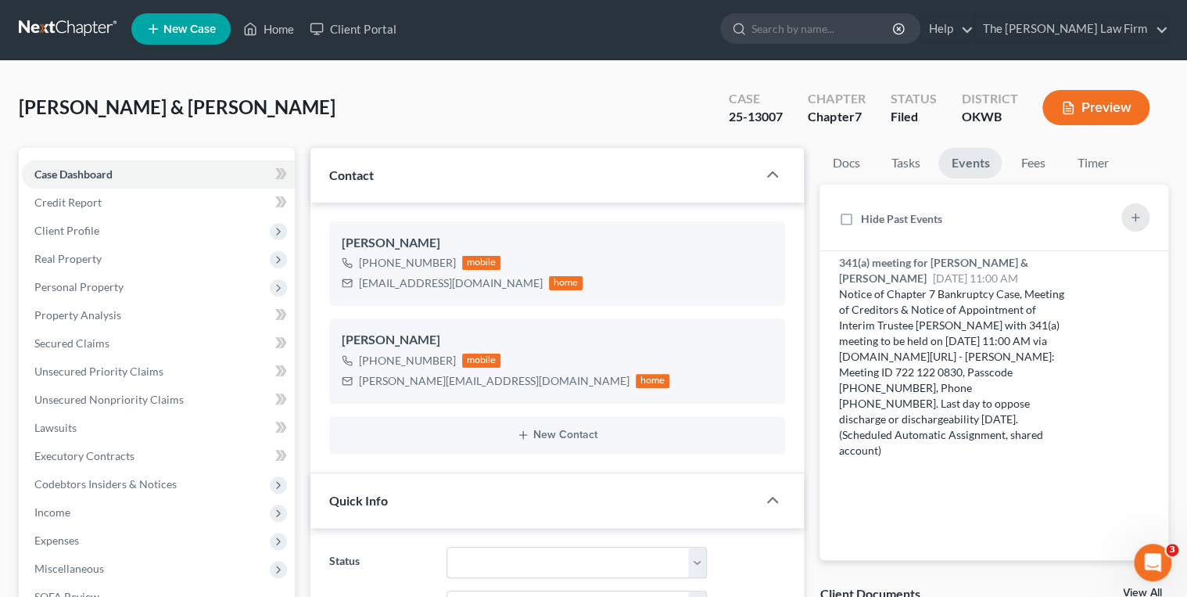
scroll to position [0, 0]
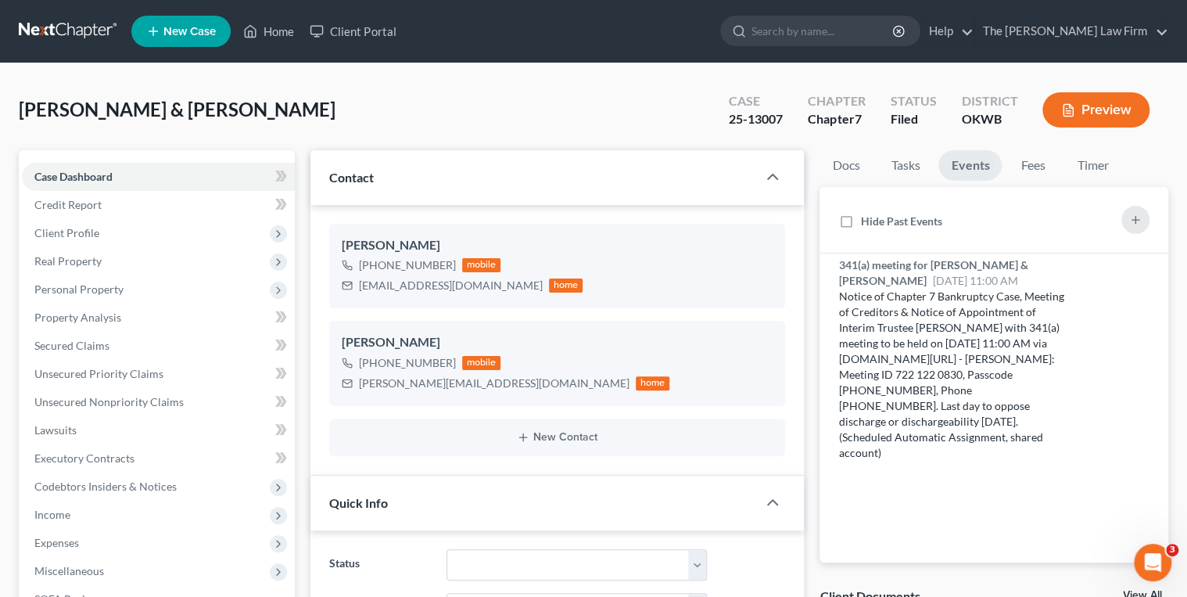
click at [70, 31] on link at bounding box center [69, 31] width 100 height 28
